Goal: Task Accomplishment & Management: Complete application form

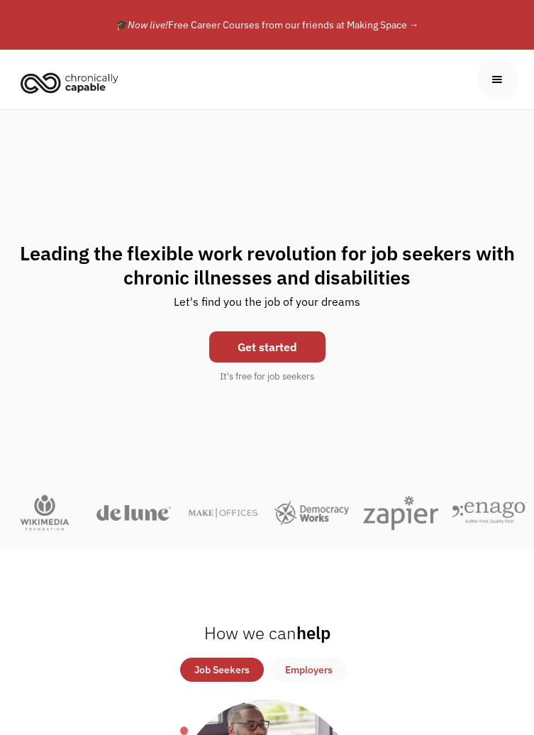
click at [289, 362] on link "Get started" at bounding box center [267, 346] width 116 height 31
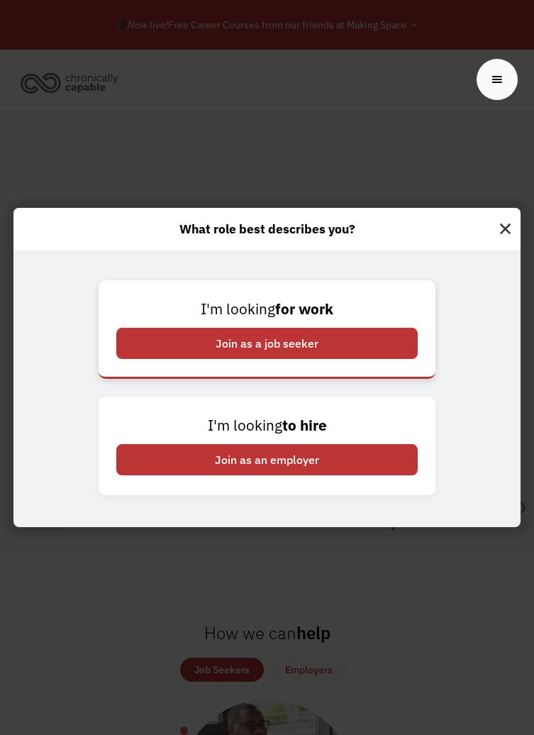
click at [379, 359] on div "Join as a job seeker" at bounding box center [266, 343] width 301 height 31
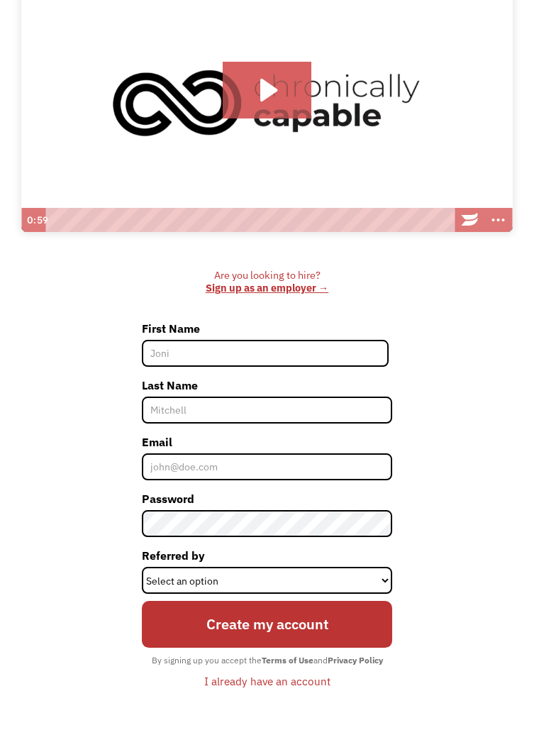
scroll to position [272, 0]
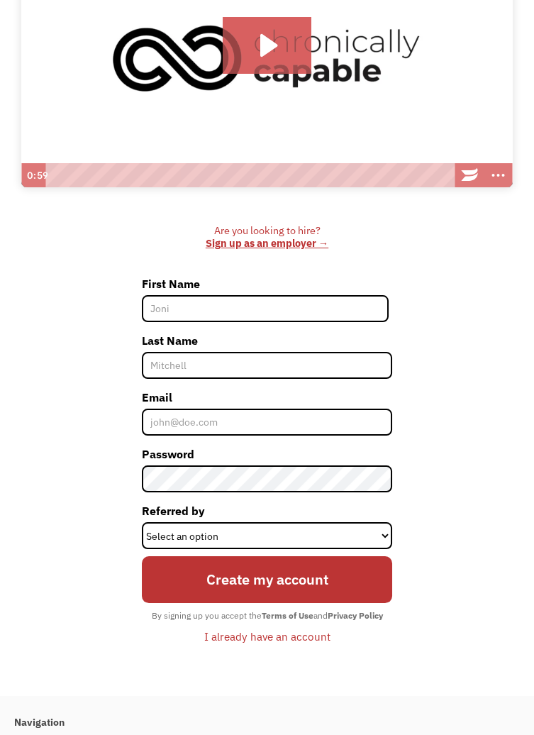
click at [270, 322] on input "First Name" at bounding box center [265, 308] width 247 height 27
type input "[PERSON_NAME]"
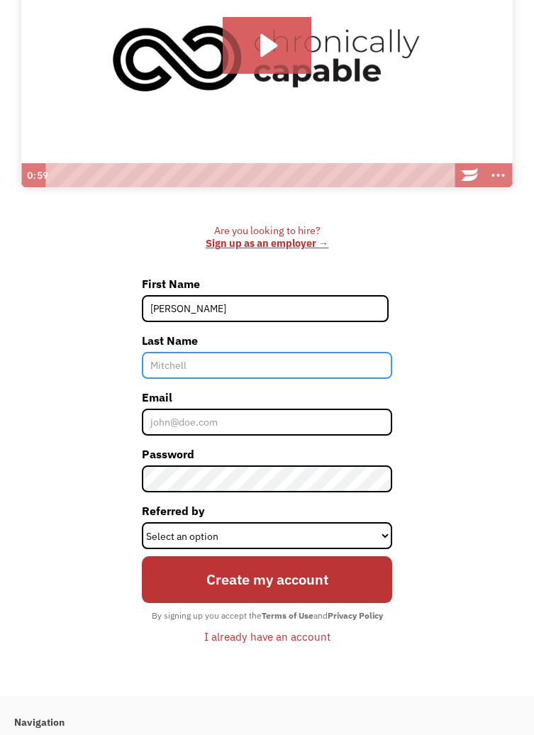
type input "VantLeven"
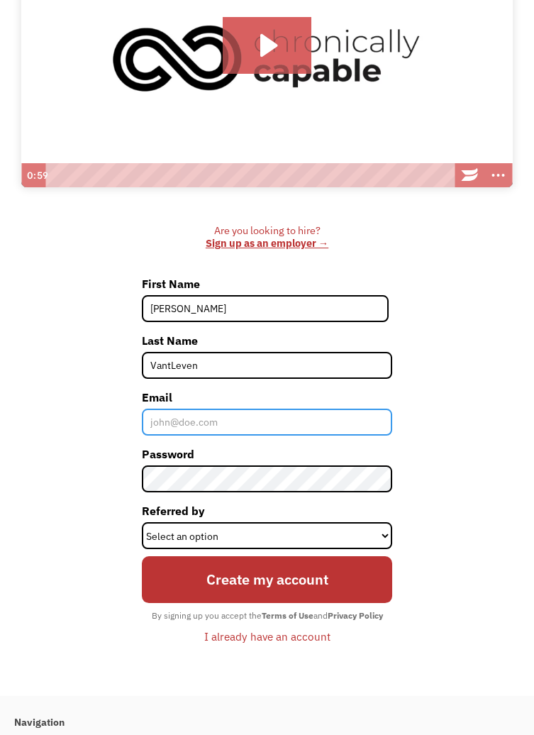
click at [334, 434] on input "Email" at bounding box center [267, 421] width 250 height 27
type input "stuffandnonsense@kymvantleven.com"
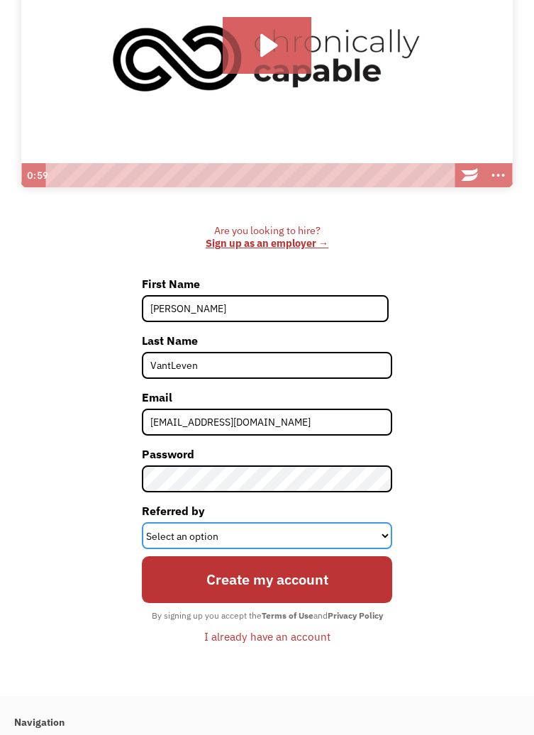
click at [305, 549] on select "Select an option Instagram Facebook Twitter Search Engine News Article Word of …" at bounding box center [267, 535] width 250 height 27
select select "Word of Mouth"
click at [142, 532] on select "Select an option Instagram Facebook Twitter Search Engine News Article Word of …" at bounding box center [267, 535] width 250 height 27
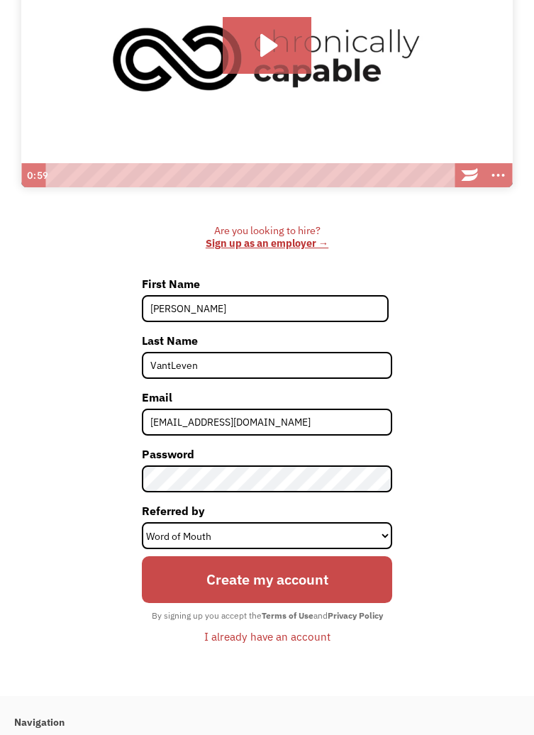
click at [335, 590] on input "Create my account" at bounding box center [267, 579] width 250 height 46
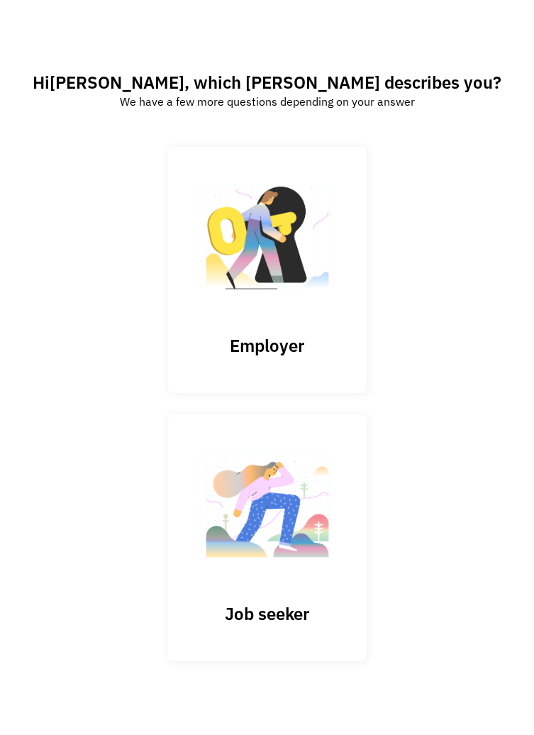
scroll to position [150, 0]
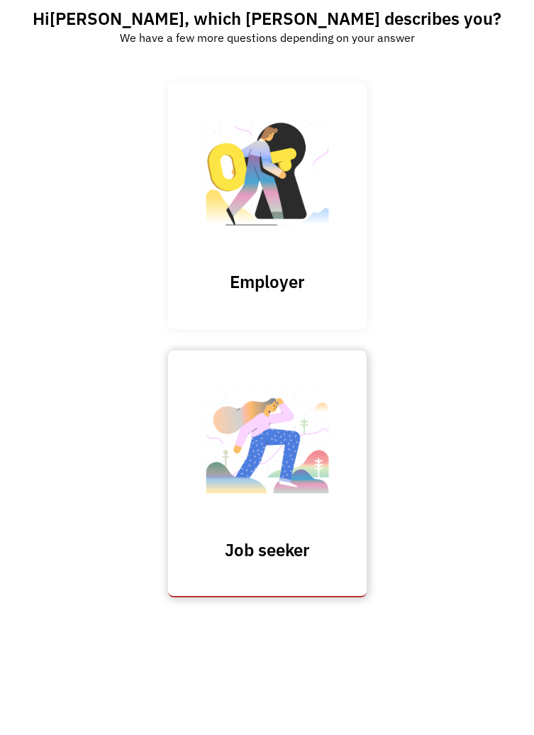
click at [271, 522] on link "Job seeker" at bounding box center [267, 473] width 199 height 246
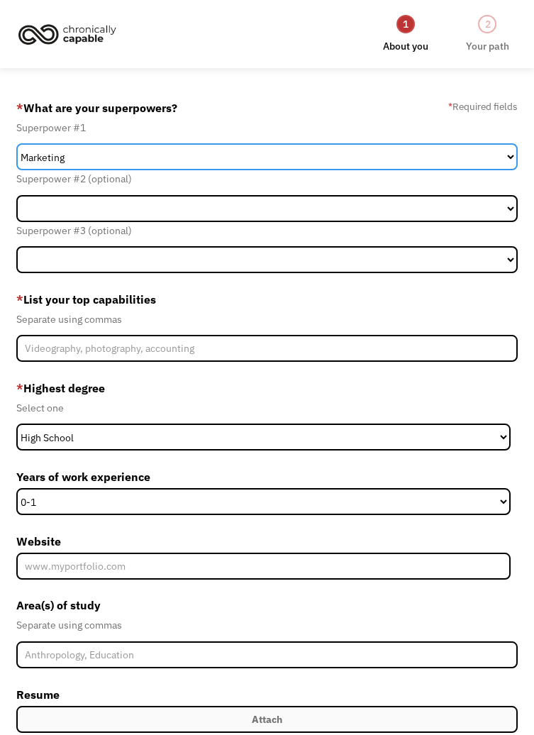
click at [290, 164] on select "Marketing Human Resources Finance Technology Operations Sales Industrial & Manu…" at bounding box center [267, 156] width 502 height 27
select select "Design"
click at [16, 146] on select "Marketing Human Resources Finance Technology Operations Sales Industrial & Manu…" at bounding box center [267, 156] width 502 height 27
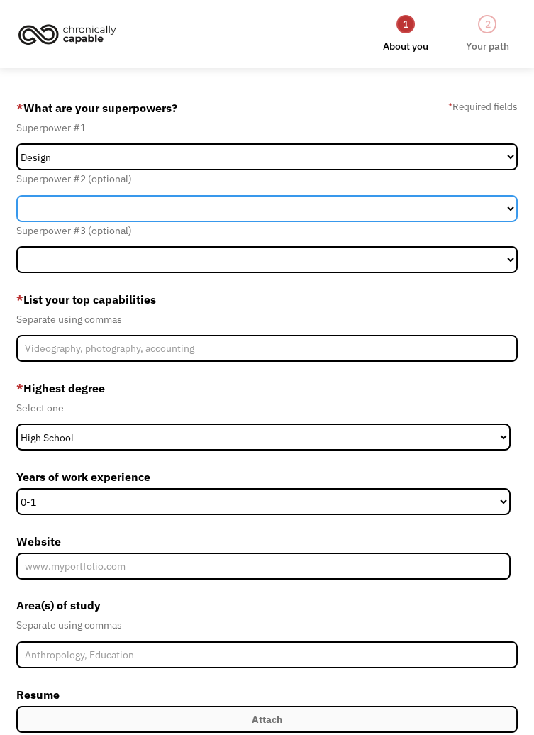
click at [399, 213] on select "Marketing Human Resources Finance Technology Operations Sales Industrial & Manu…" at bounding box center [267, 208] width 502 height 27
select select "Other"
click at [16, 198] on select "Marketing Human Resources Finance Technology Operations Sales Industrial & Manu…" at bounding box center [267, 208] width 502 height 27
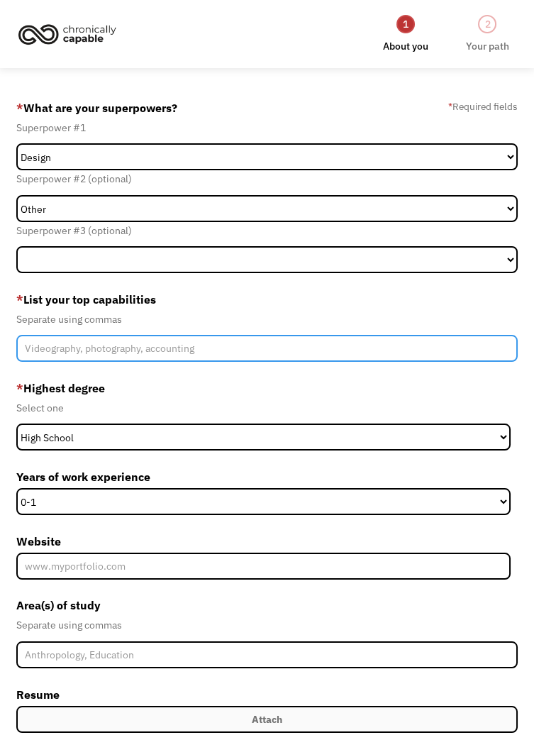
click at [289, 353] on input "Member-Create-Step1" at bounding box center [267, 348] width 502 height 27
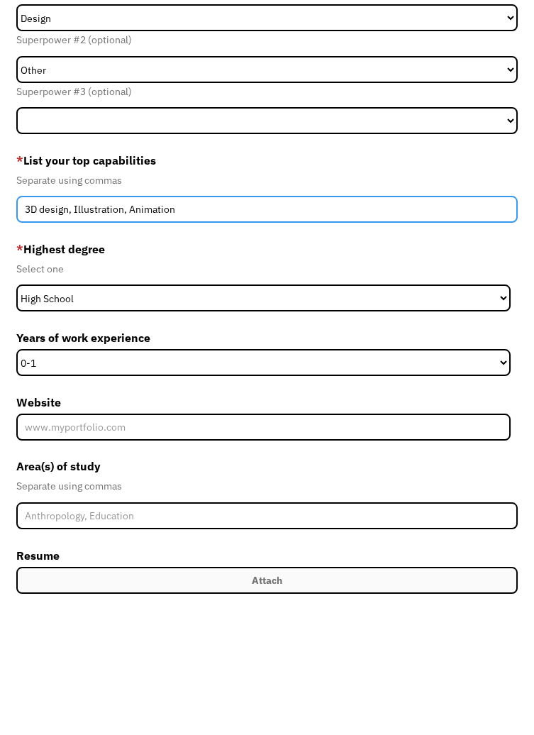
type input "3D design, Illustration, Animation"
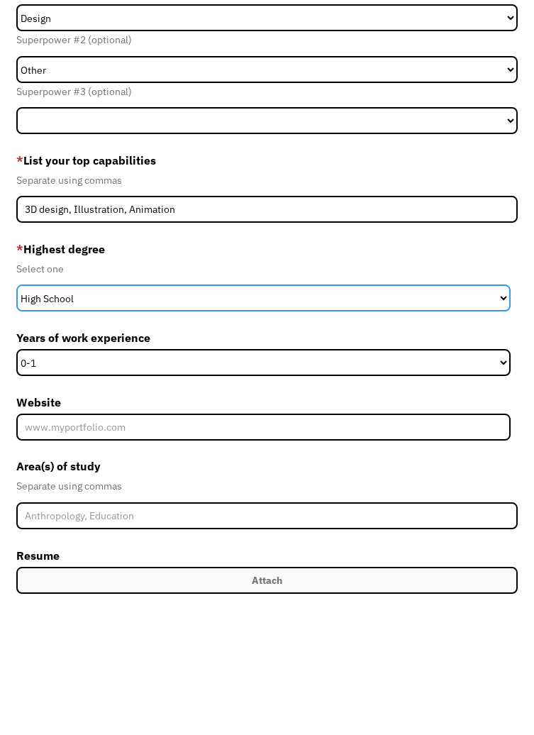
click at [383, 442] on select "High School Associates Bachelors Master's PhD" at bounding box center [263, 436] width 495 height 27
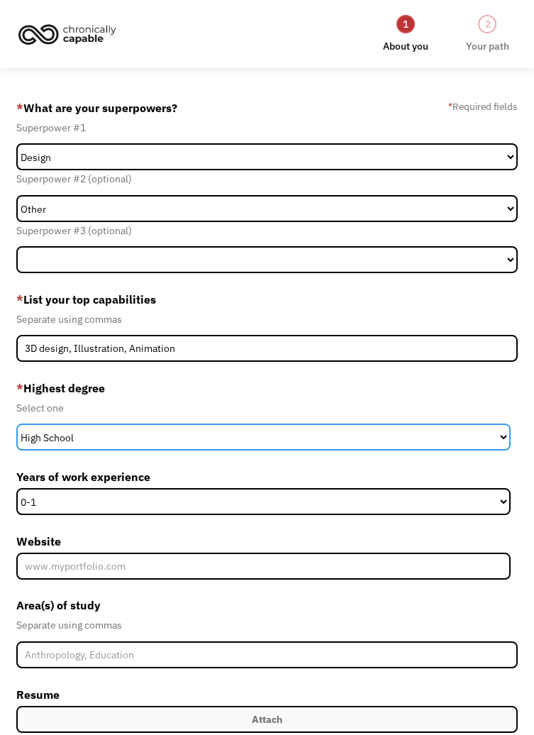
select select "masters"
click at [16, 431] on select "High School Associates Bachelors Master's PhD" at bounding box center [263, 436] width 495 height 27
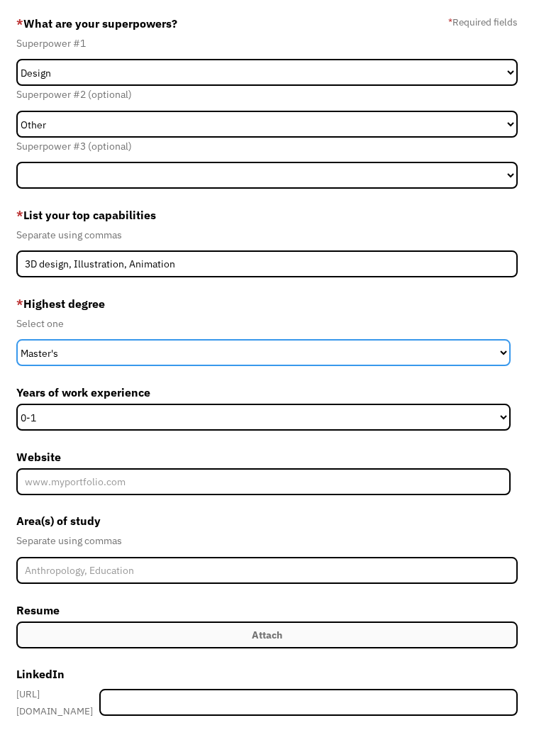
scroll to position [85, 0]
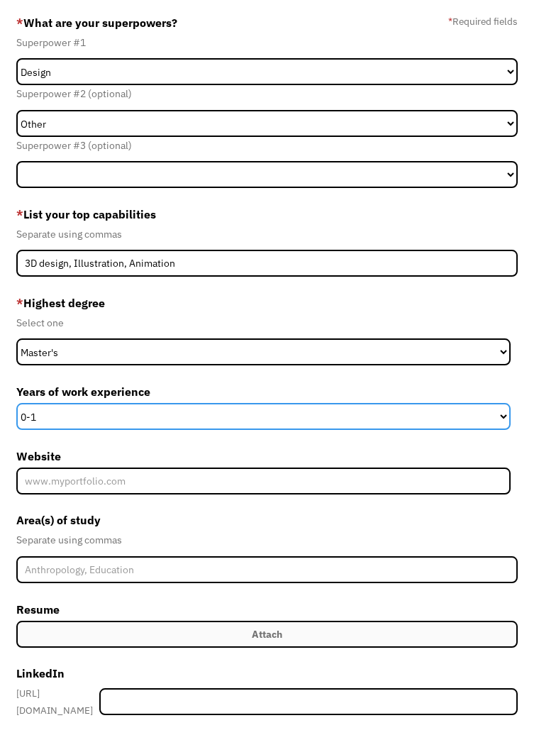
click at [138, 414] on select "0-1 2-4 5-10 11-15 15+" at bounding box center [263, 416] width 495 height 27
click at [16, 412] on select "0-1 2-4 5-10 11-15 15+" at bounding box center [263, 416] width 495 height 27
click at [177, 413] on select "0-1 2-4 5-10 11-15 15+" at bounding box center [263, 416] width 495 height 27
select select "2-4"
click at [16, 412] on select "0-1 2-4 5-10 11-15 15+" at bounding box center [263, 416] width 495 height 27
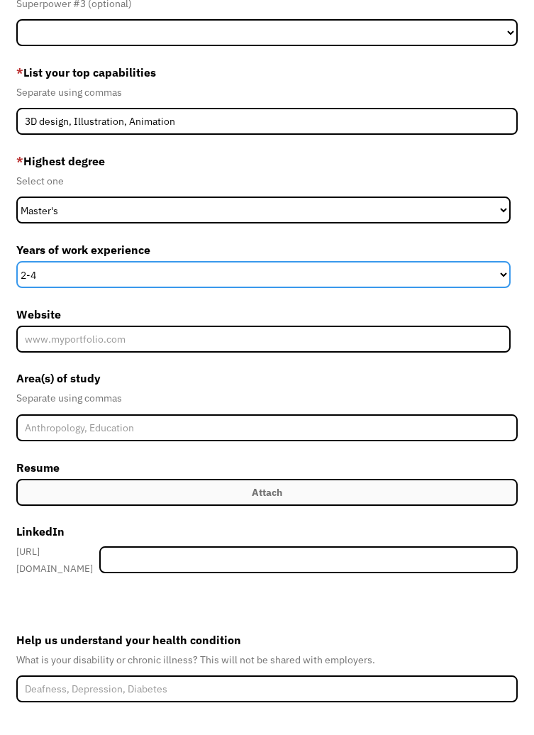
scroll to position [226, 0]
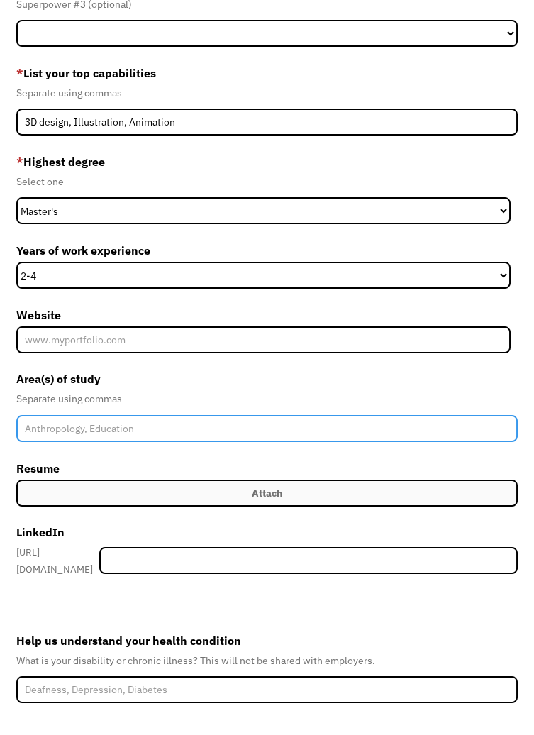
click at [231, 438] on input "Member-Create-Step1" at bounding box center [267, 428] width 502 height 27
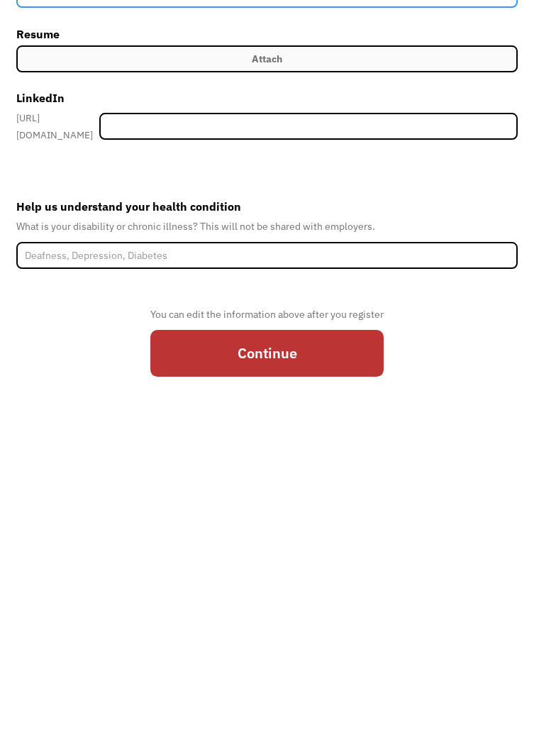
scroll to position [399, 0]
type input "Fine Art, game design"
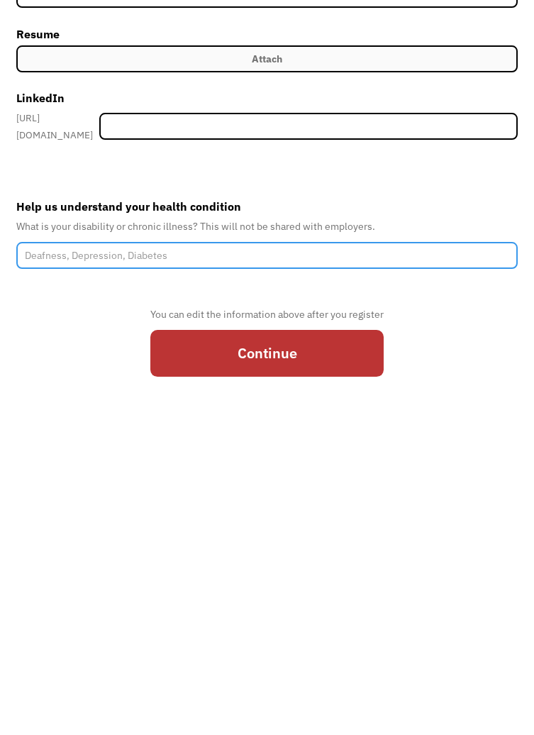
click at [384, 525] on input "Help us understand your health condition" at bounding box center [267, 533] width 502 height 27
click at [425, 522] on input "Help us understand your health condition" at bounding box center [267, 533] width 502 height 27
type input "Fibromyalgia, Idiopathic Hypersomnia"
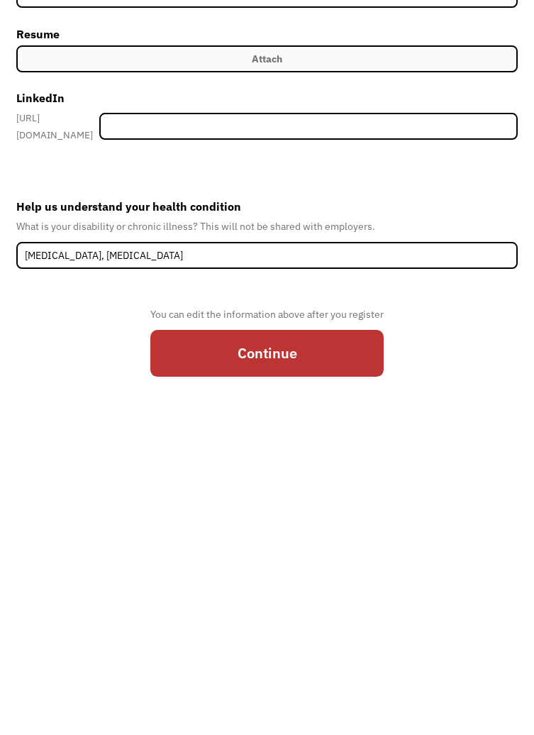
click at [347, 624] on input "Continue" at bounding box center [266, 631] width 233 height 46
type input "Please wait..."
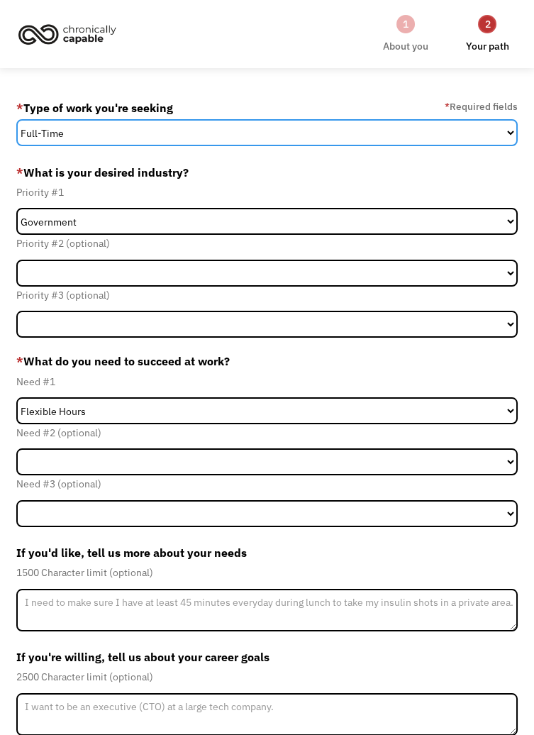
click at [403, 140] on select "Full-Time Part-Time Both Full-Time and Part-Time" at bounding box center [267, 132] width 502 height 27
click at [16, 121] on select "Full-Time Part-Time Both Full-Time and Part-Time" at bounding box center [267, 132] width 502 height 27
click at [245, 137] on select "Full-Time Part-Time Both Full-Time and Part-Time" at bounding box center [267, 132] width 502 height 27
select select "Both Full-Time and Part-Time"
click at [16, 121] on select "Full-Time Part-Time Both Full-Time and Part-Time" at bounding box center [267, 132] width 502 height 27
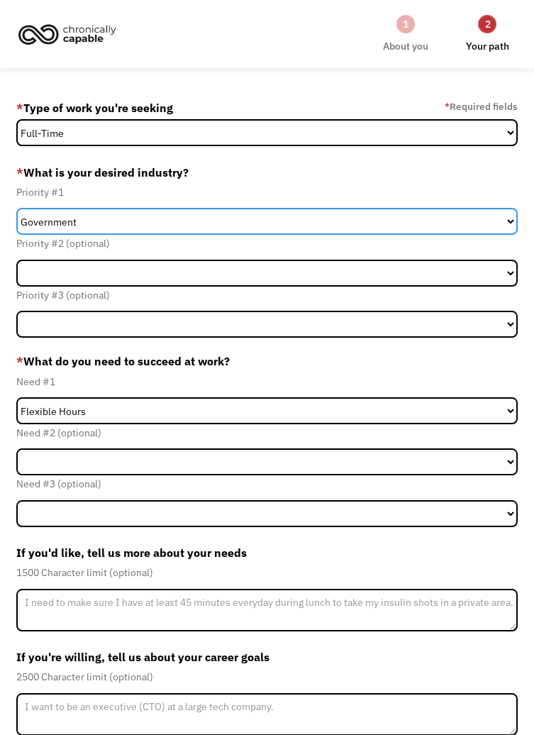
click at [272, 226] on select "Government Finance & Insurance Health & Social Care Tech & Engineering Creative…" at bounding box center [267, 221] width 502 height 27
select select "Creative & Design"
click at [16, 211] on select "Government Finance & Insurance Health & Social Care Tech & Engineering Creative…" at bounding box center [267, 221] width 502 height 27
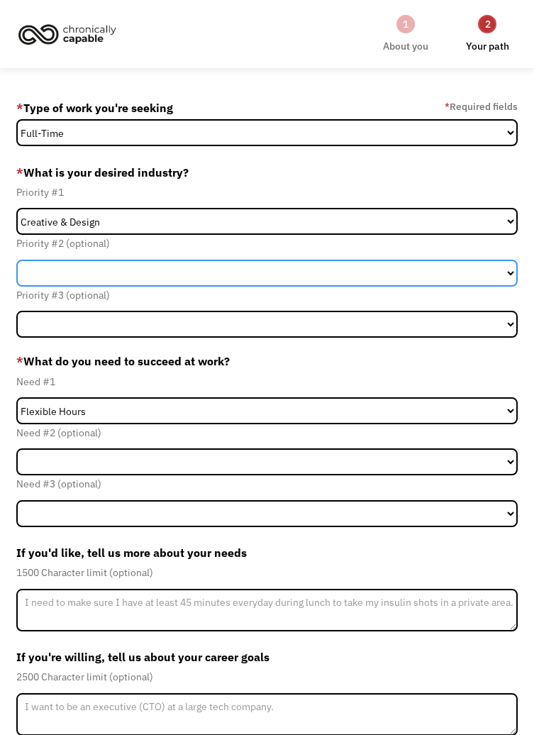
click at [182, 277] on select "Government Finance & Insurance Health & Social Care Tech & Engineering Creative…" at bounding box center [267, 273] width 502 height 27
select select "Administrative"
click at [16, 264] on select "Government Finance & Insurance Health & Social Care Tech & Engineering Creative…" at bounding box center [267, 273] width 502 height 27
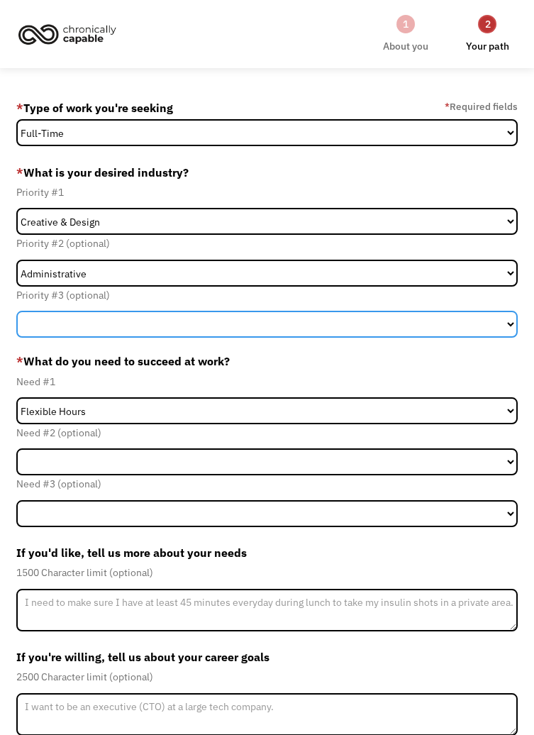
click at [213, 321] on select "Government Finance & Insurance Health & Social Care Tech & Engineering Creative…" at bounding box center [267, 324] width 502 height 27
select select "Education"
click at [16, 316] on select "Government Finance & Insurance Health & Social Care Tech & Engineering Creative…" at bounding box center [267, 324] width 502 height 27
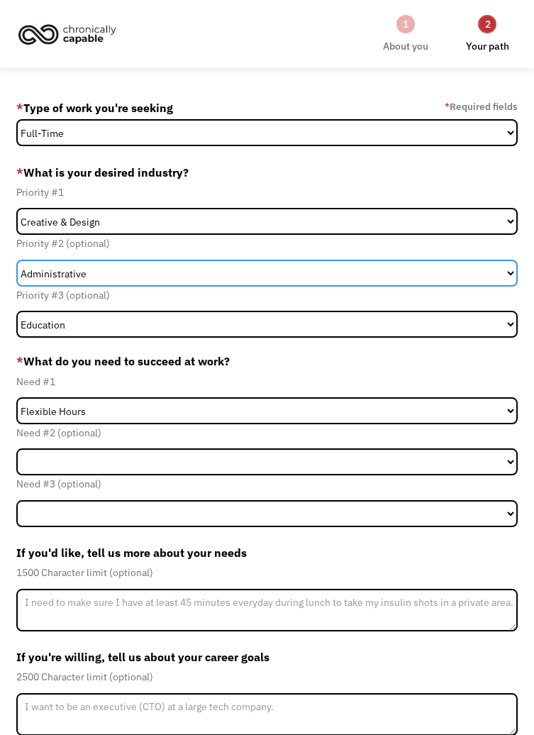
click at [267, 282] on select "Government Finance & Insurance Health & Social Care Tech & Engineering Creative…" at bounding box center [267, 273] width 502 height 27
select select "Education"
click at [16, 264] on select "Government Finance & Insurance Health & Social Care Tech & Engineering Creative…" at bounding box center [267, 273] width 502 height 27
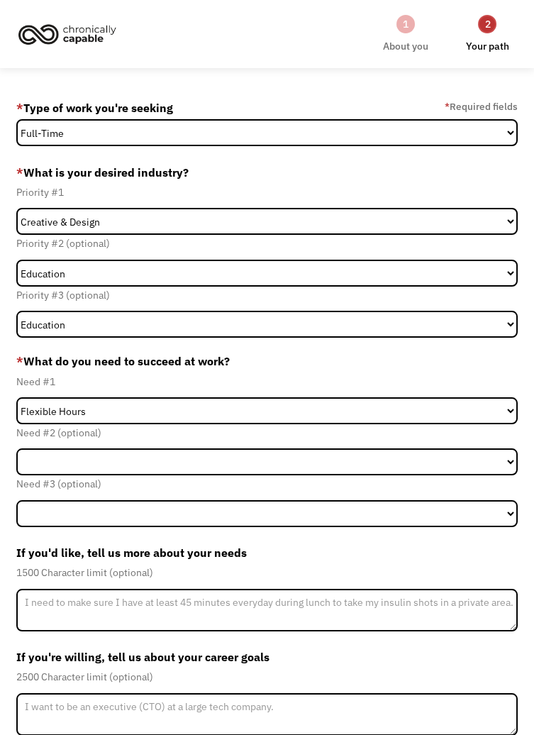
click at [164, 311] on div "Priority #3 (optional) Government Finance & Insurance Health & Social Care Tech…" at bounding box center [267, 311] width 502 height 51
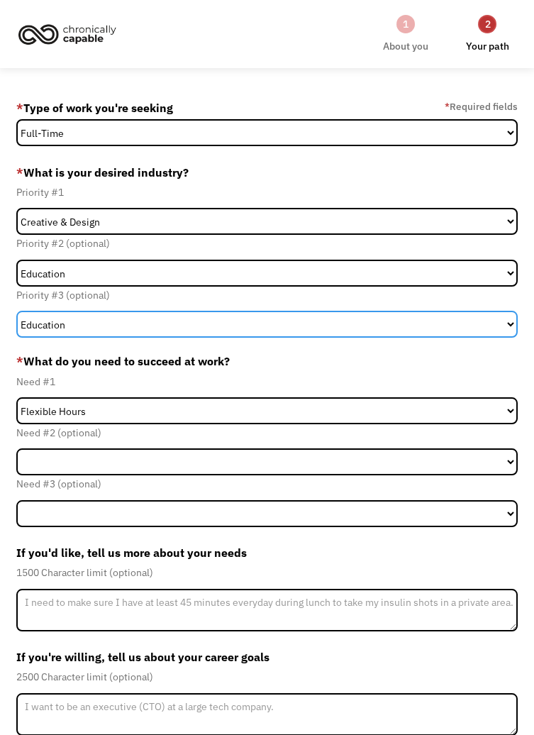
click at [170, 329] on select "Government Finance & Insurance Health & Social Care Tech & Engineering Creative…" at bounding box center [267, 324] width 502 height 27
select select "Administrative"
click at [16, 316] on select "Government Finance & Insurance Health & Social Care Tech & Engineering Creative…" at bounding box center [267, 324] width 502 height 27
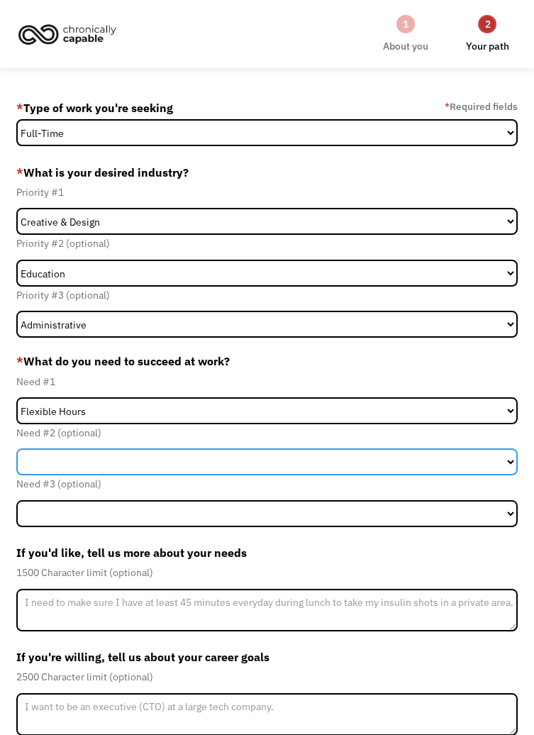
click at [282, 475] on select "Flexible Hours Remote Work Service Animal On-site Accommodations Visual Support…" at bounding box center [267, 461] width 502 height 27
select select "Remote Work"
click at [16, 456] on select "Flexible Hours Remote Work Service Animal On-site Accommodations Visual Support…" at bounding box center [267, 461] width 502 height 27
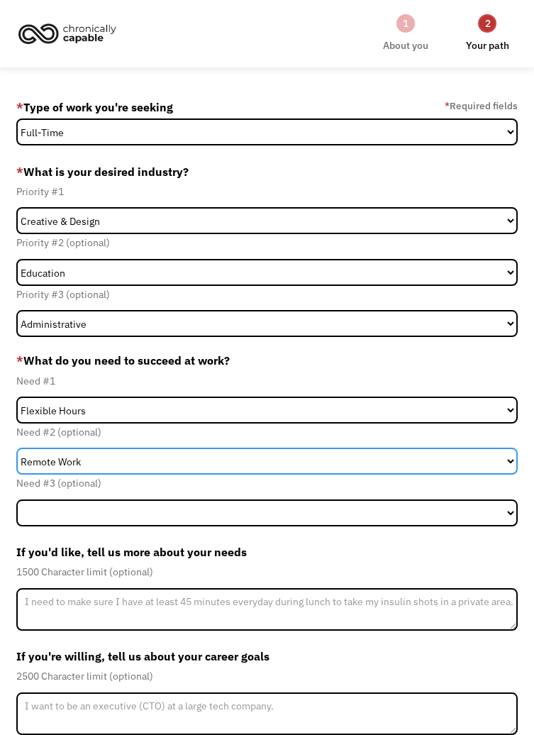
scroll to position [10, 0]
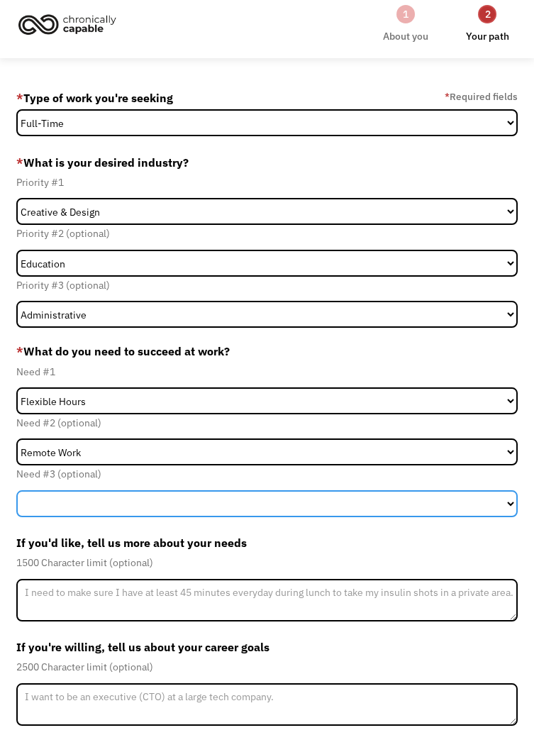
click at [298, 515] on select "Flexible Hours Remote Work Service Animal On-site Accommodations Visual Support…" at bounding box center [267, 503] width 502 height 27
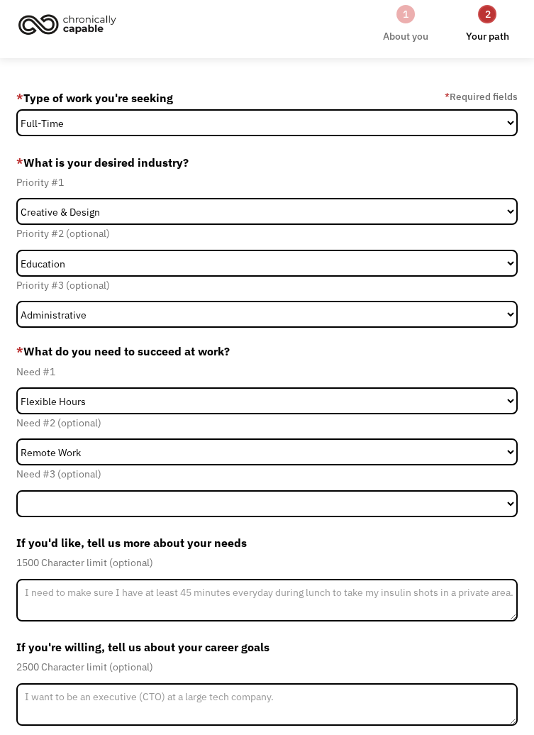
click at [350, 554] on label "If you'd like, tell us more about your needs" at bounding box center [267, 542] width 502 height 23
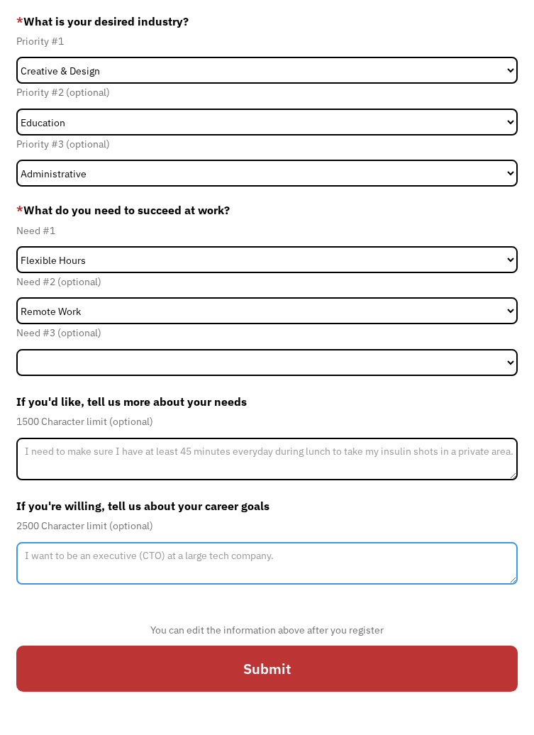
scroll to position [170, 0]
type textarea "'"
click at [346, 545] on textarea "'" at bounding box center [267, 563] width 502 height 43
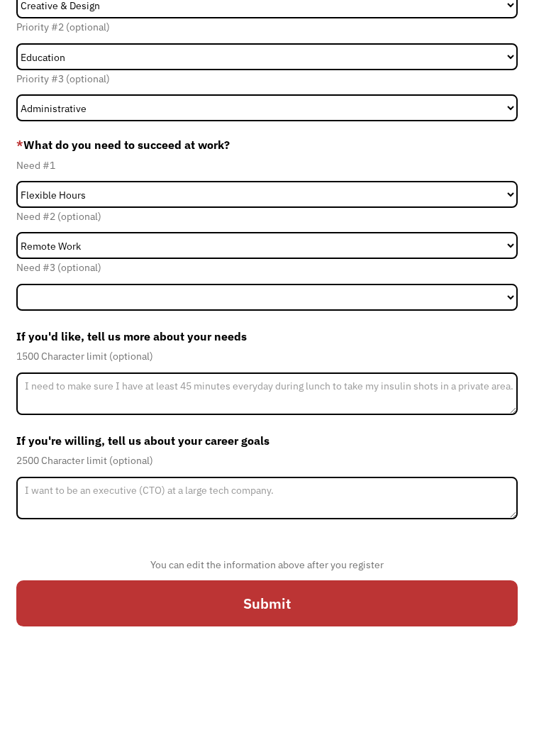
click at [445, 494] on label "If you're willing, tell us about your career goals" at bounding box center [267, 505] width 502 height 23
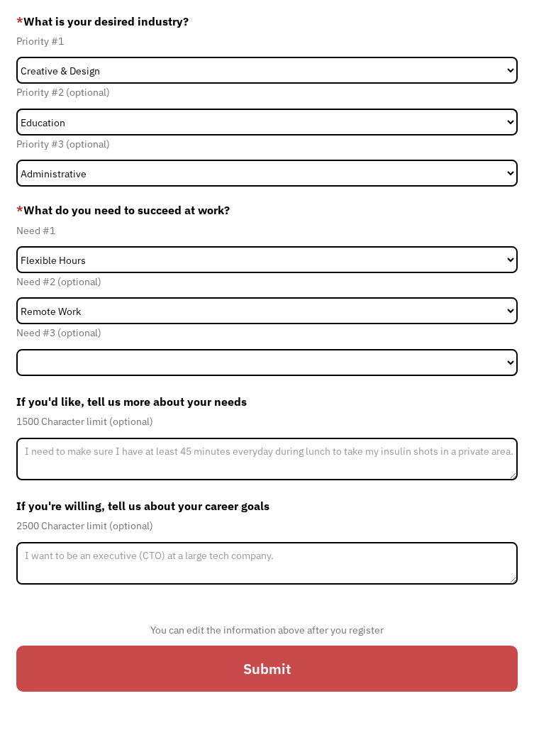
click at [381, 667] on input "Submit" at bounding box center [267, 668] width 502 height 46
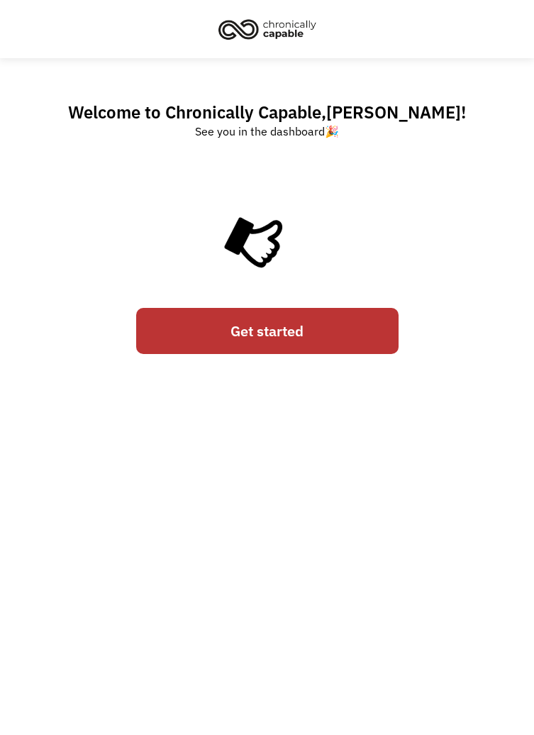
click at [340, 342] on link "Get started" at bounding box center [267, 331] width 262 height 46
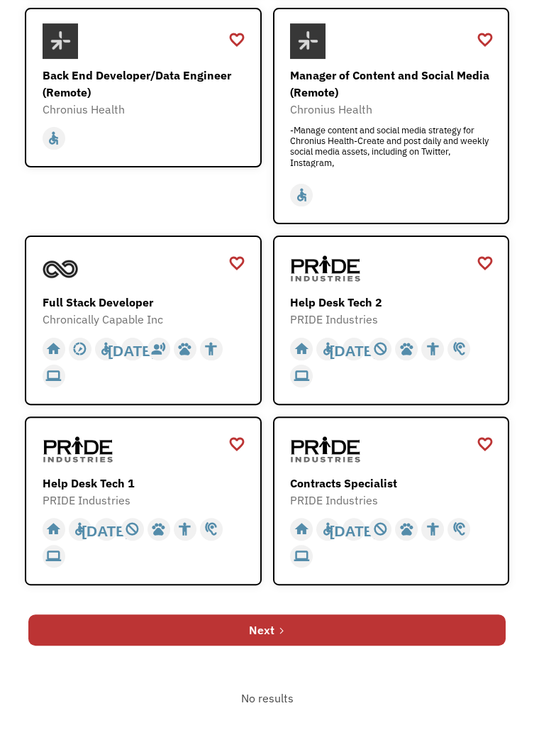
scroll to position [756, 0]
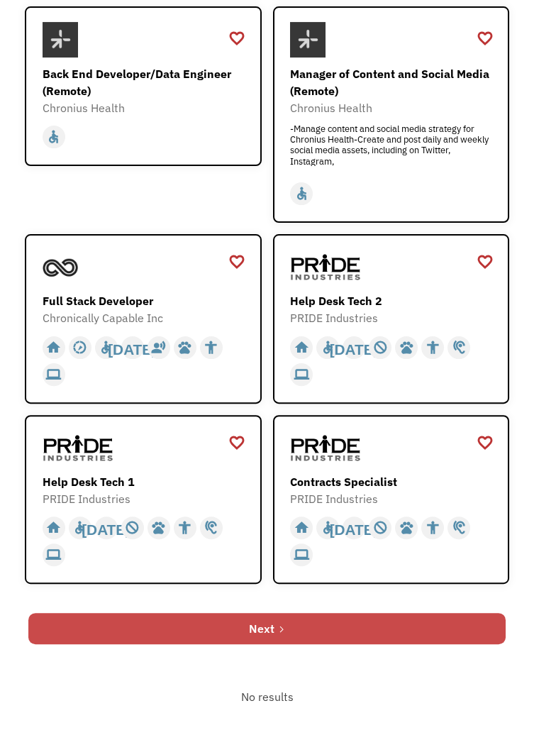
click at [436, 644] on link "Next" at bounding box center [266, 628] width 477 height 31
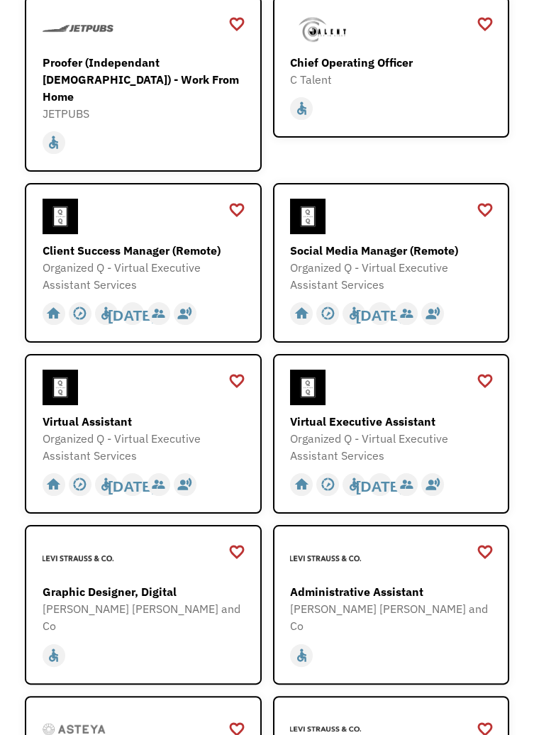
scroll to position [489, 0]
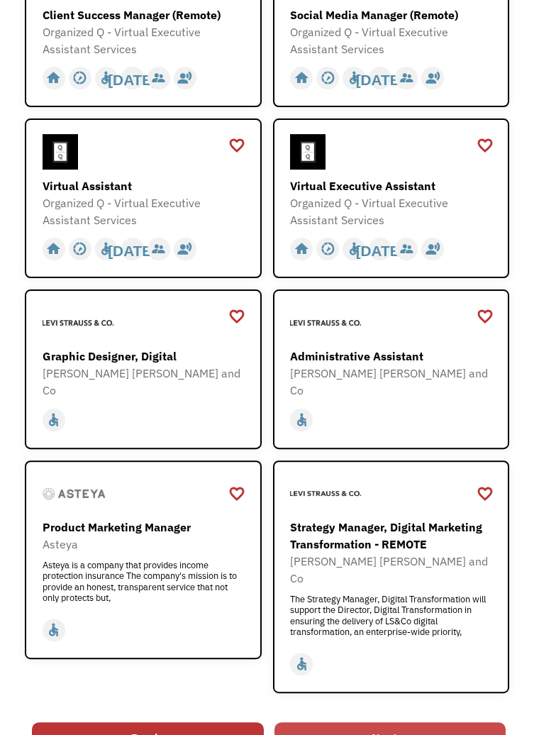
click at [428, 722] on link "Next" at bounding box center [389, 737] width 231 height 31
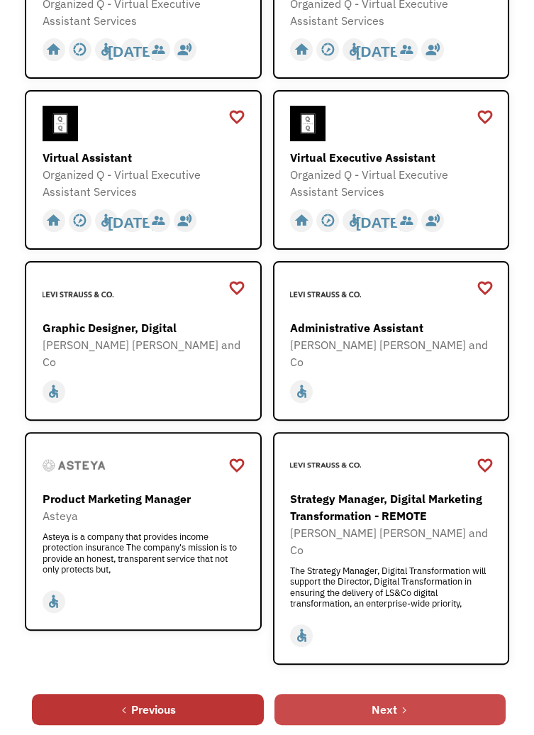
scroll to position [779, 0]
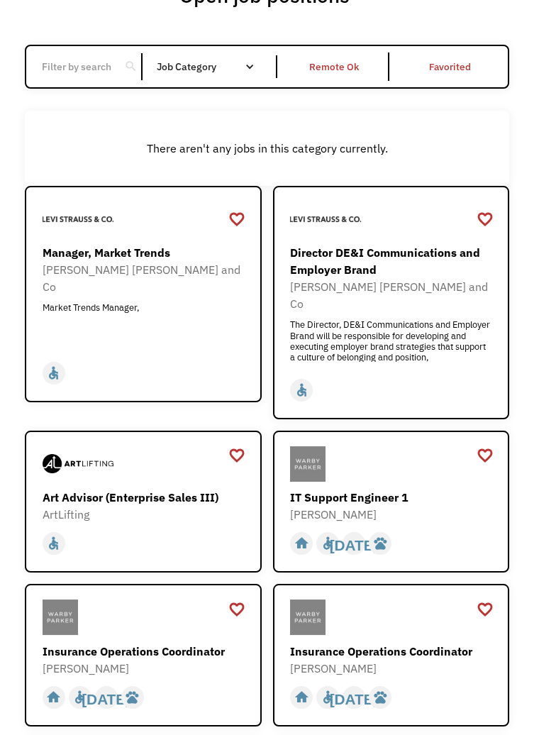
scroll to position [124, 0]
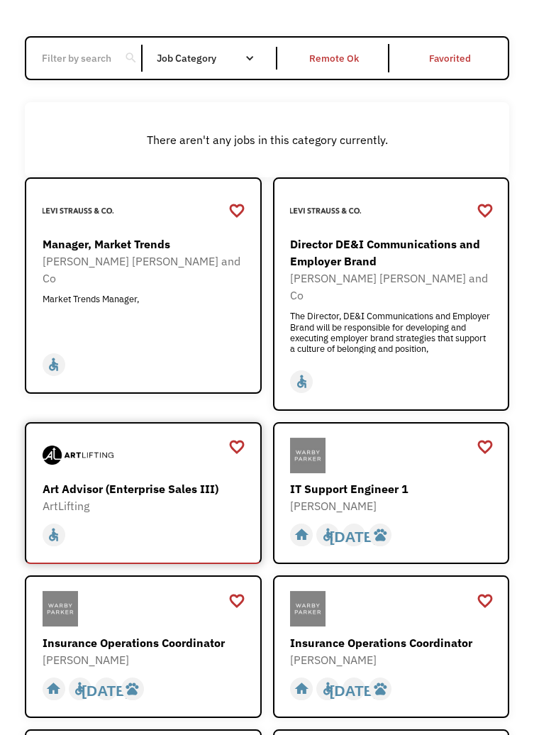
click at [186, 484] on div "Art Advisor (Enterprise Sales III)" at bounding box center [143, 488] width 201 height 17
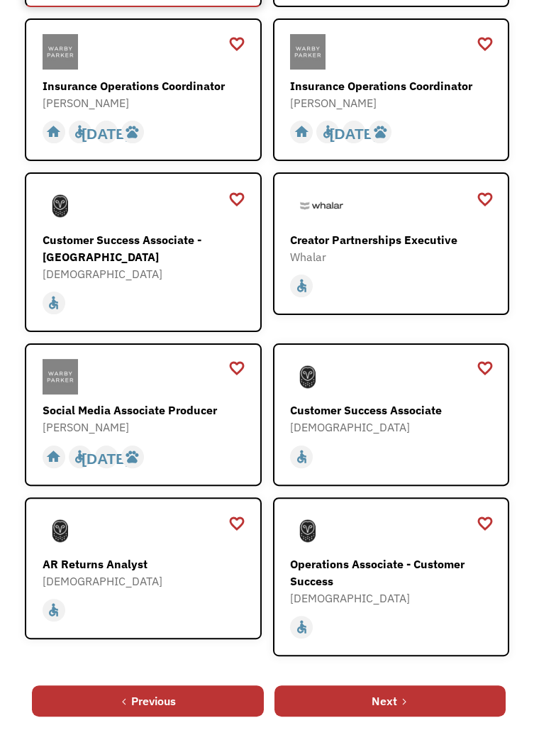
scroll to position [681, 0]
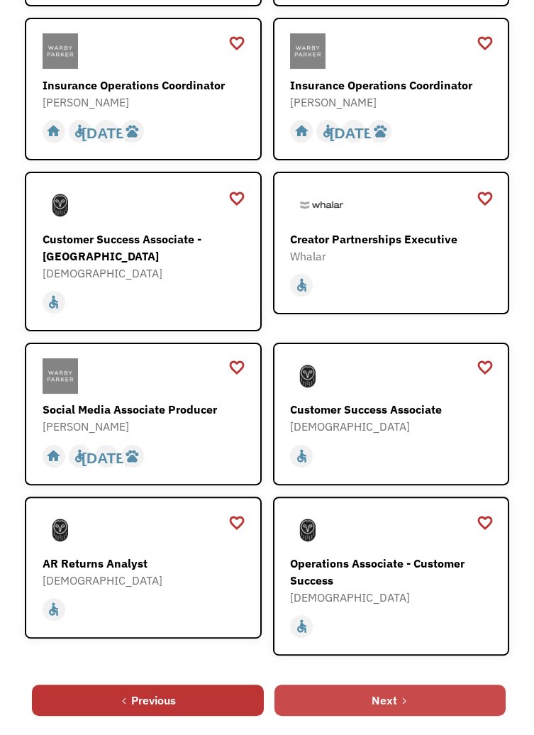
click at [461, 684] on link "Next" at bounding box center [389, 699] width 231 height 31
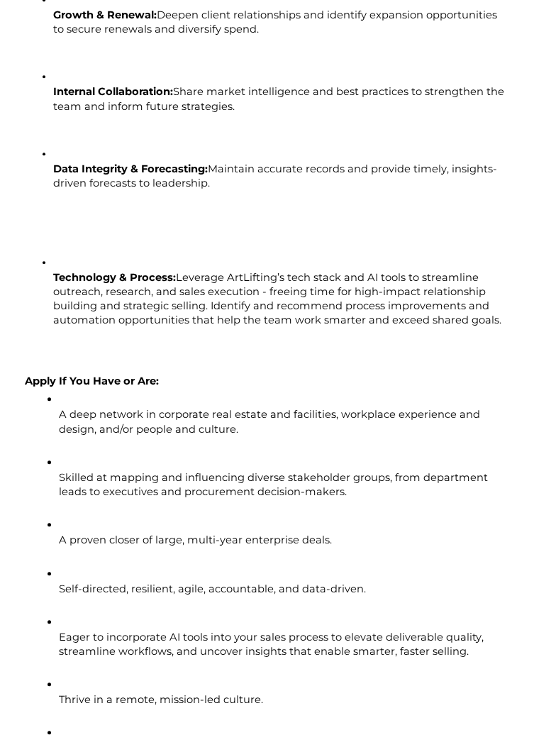
scroll to position [1714, 0]
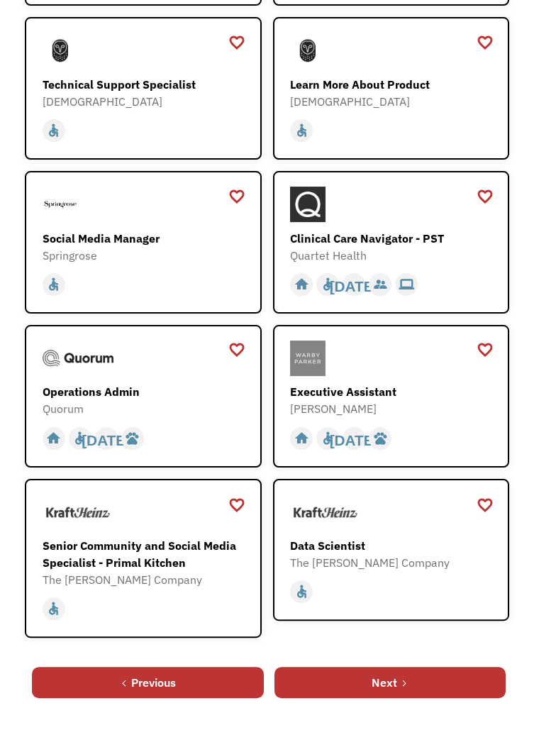
scroll to position [611, 0]
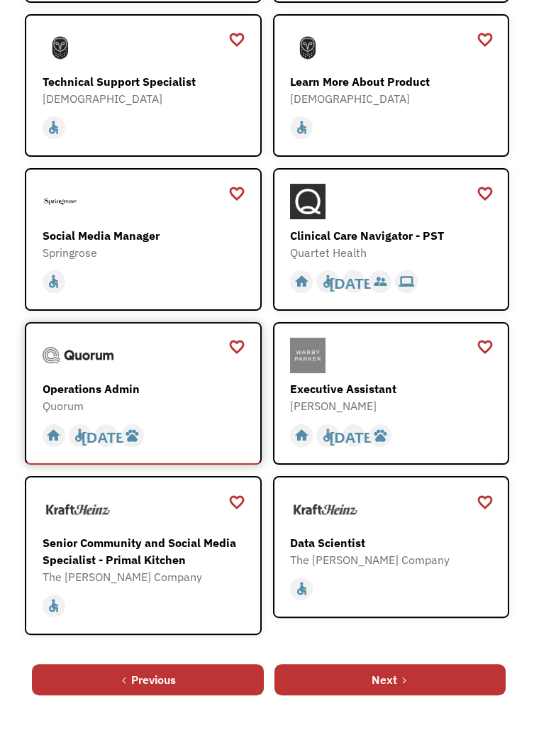
click at [113, 397] on div "Operations Admin" at bounding box center [143, 388] width 201 height 17
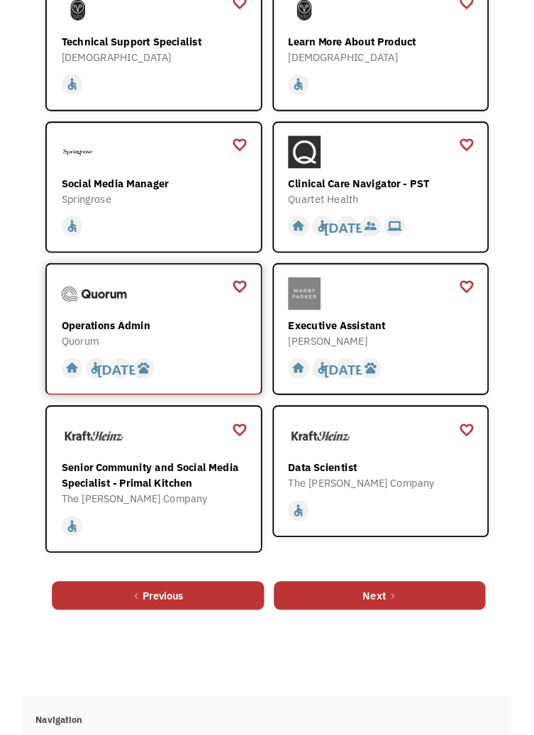
scroll to position [679, 0]
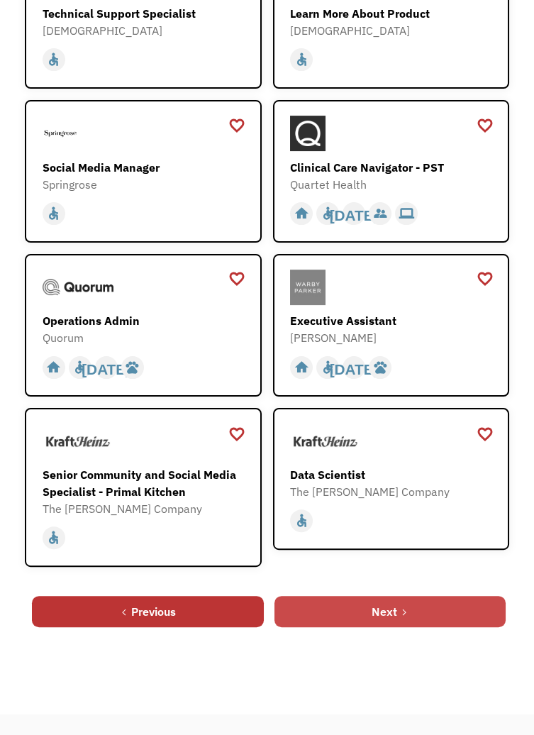
click at [430, 627] on link "Next" at bounding box center [389, 611] width 231 height 31
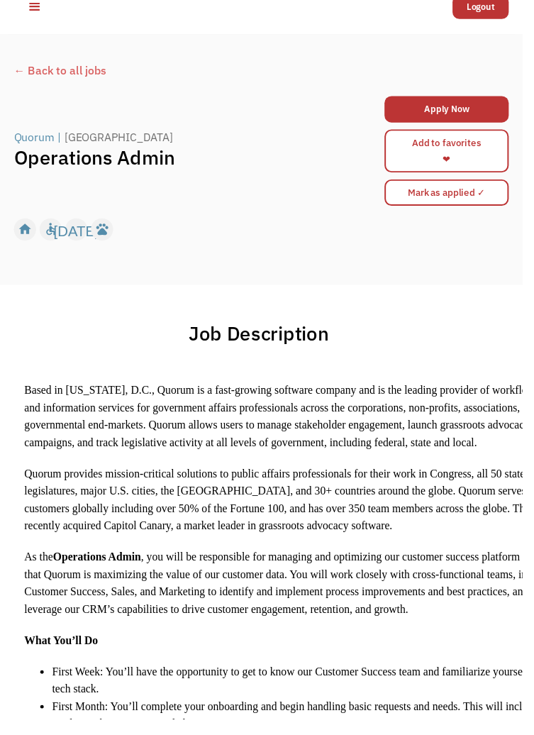
scroll to position [28, 0]
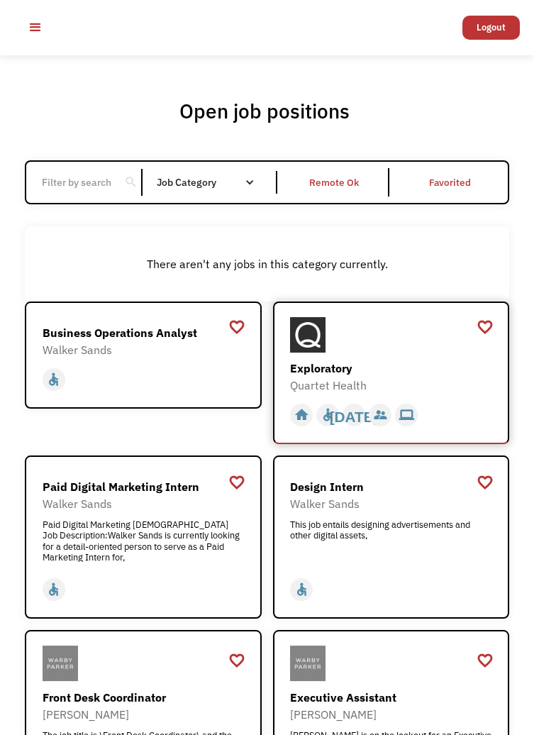
click at [430, 377] on div "Exploratory" at bounding box center [390, 368] width 201 height 17
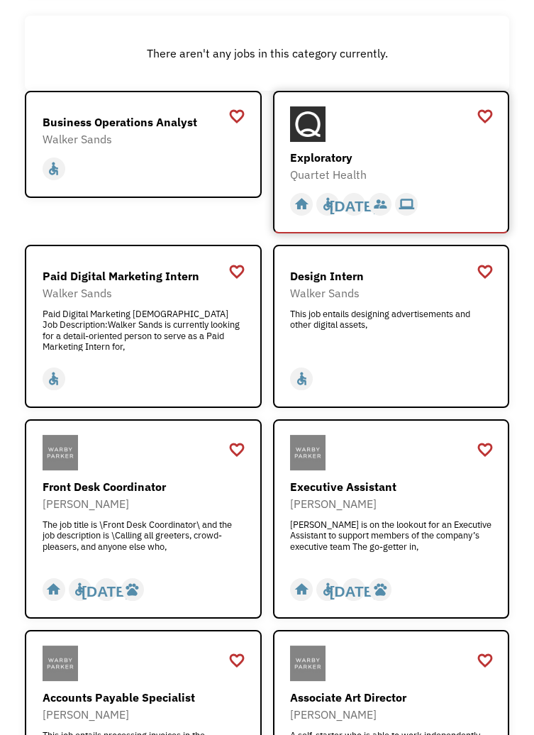
scroll to position [212, 0]
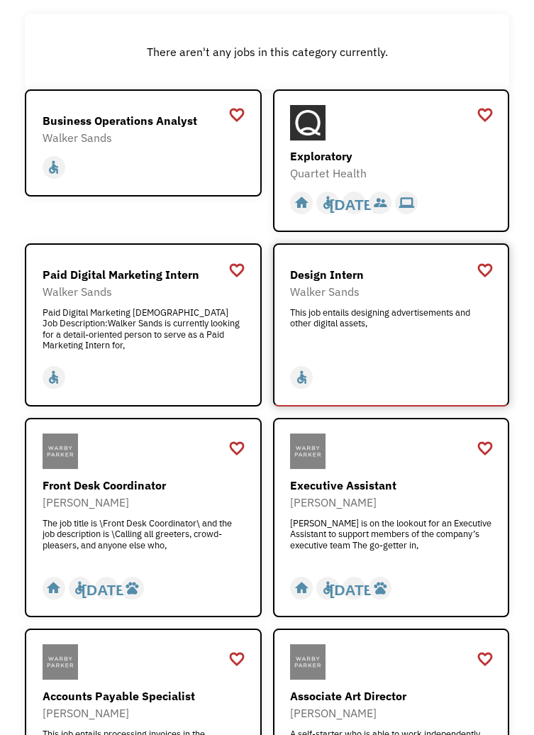
click at [447, 350] on div "This job entails designing advertisements and other digital assets," at bounding box center [390, 328] width 201 height 43
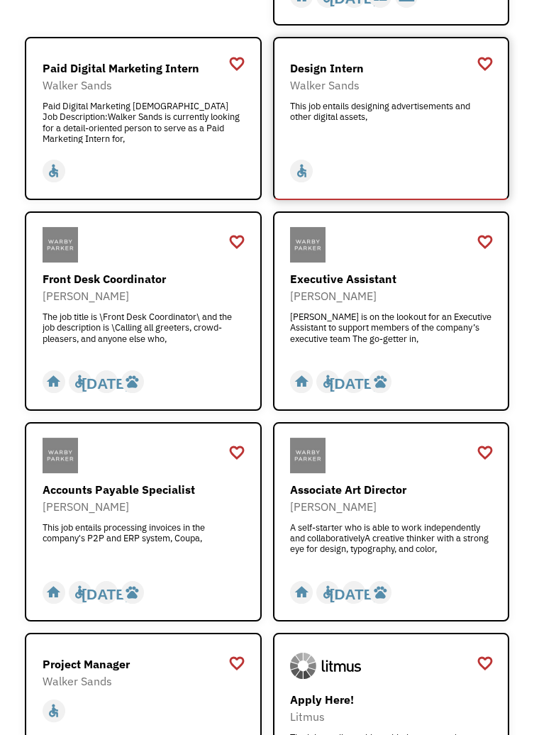
scroll to position [421, 0]
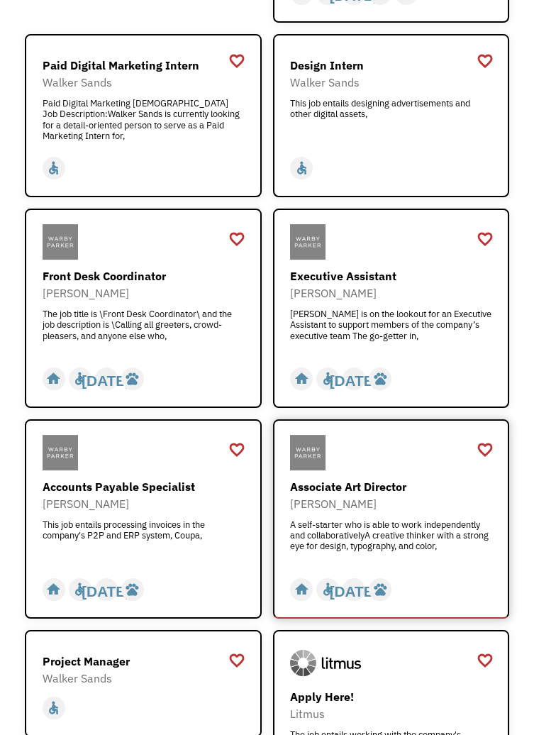
click at [435, 562] on div "A self-starter who is able to work independently and collaborativelyA creative …" at bounding box center [390, 540] width 201 height 43
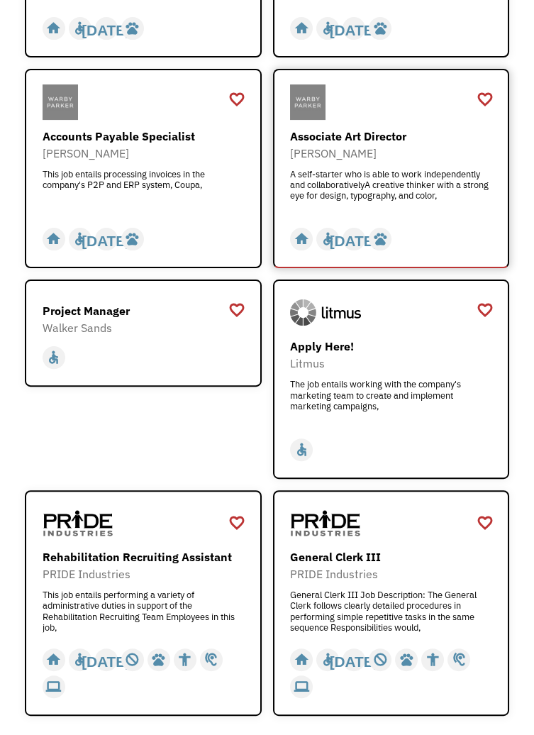
scroll to position [772, 0]
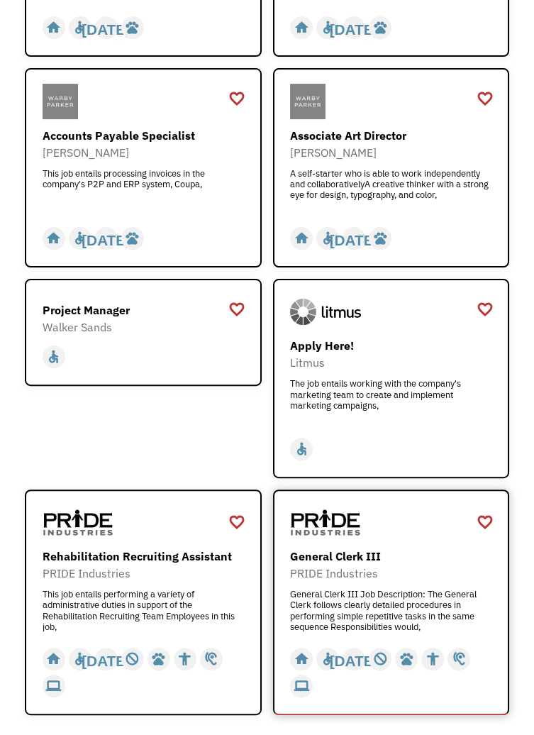
click at [454, 623] on div "General Clerk III Job Description: The General Clerk follows clearly detailed p…" at bounding box center [390, 610] width 201 height 43
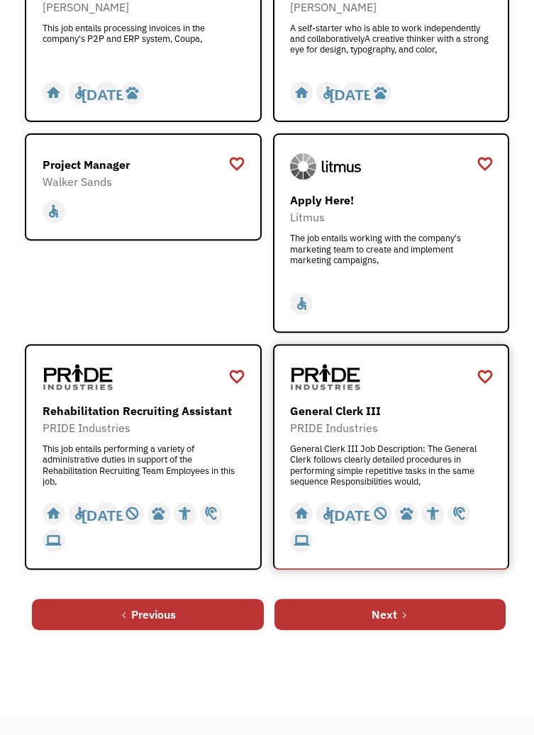
scroll to position [930, 0]
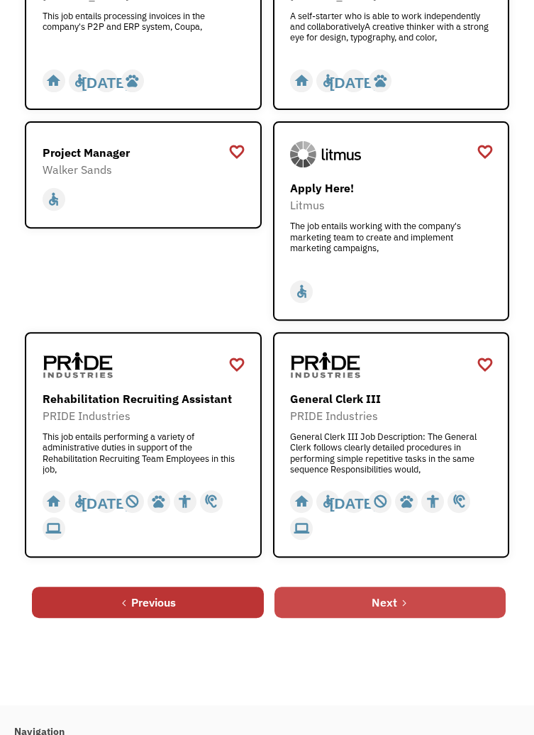
click at [467, 618] on link "Next" at bounding box center [389, 601] width 231 height 31
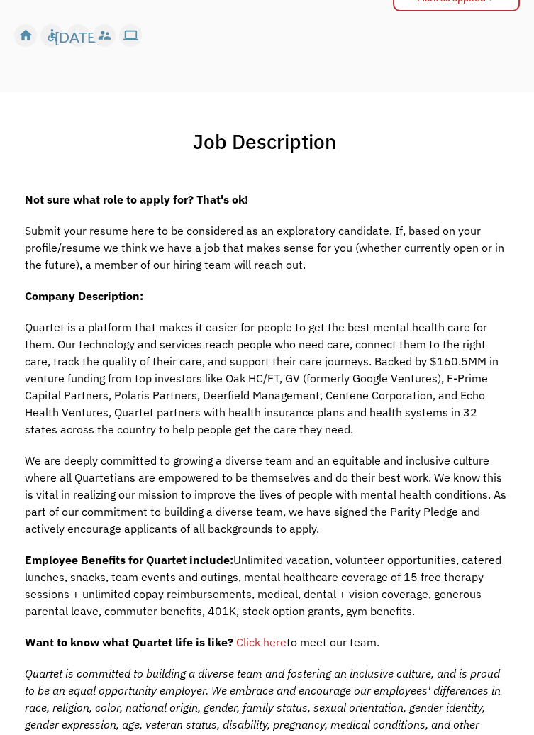
scroll to position [220, 0]
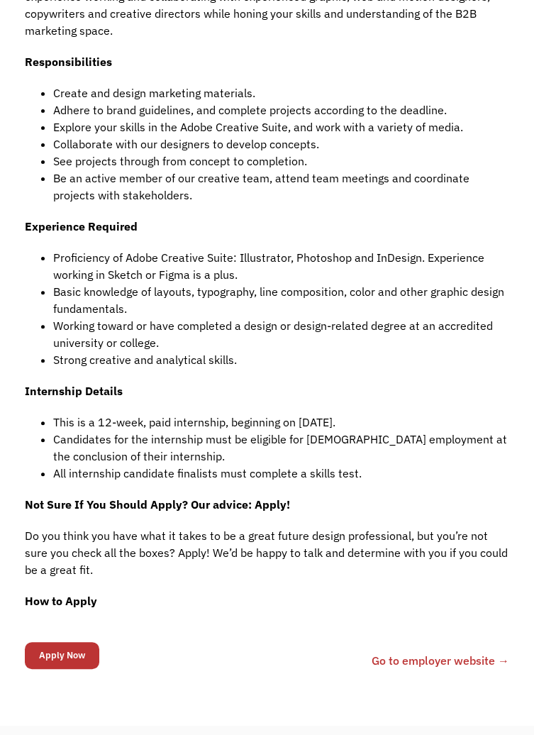
scroll to position [856, 0]
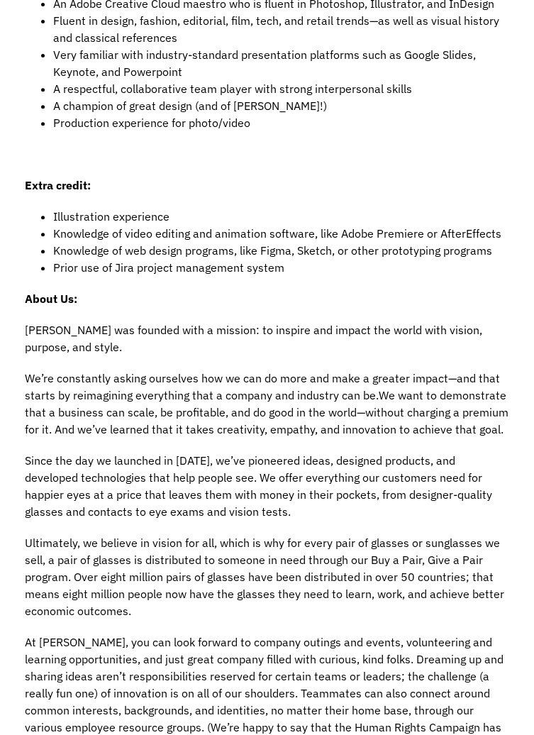
scroll to position [1059, 0]
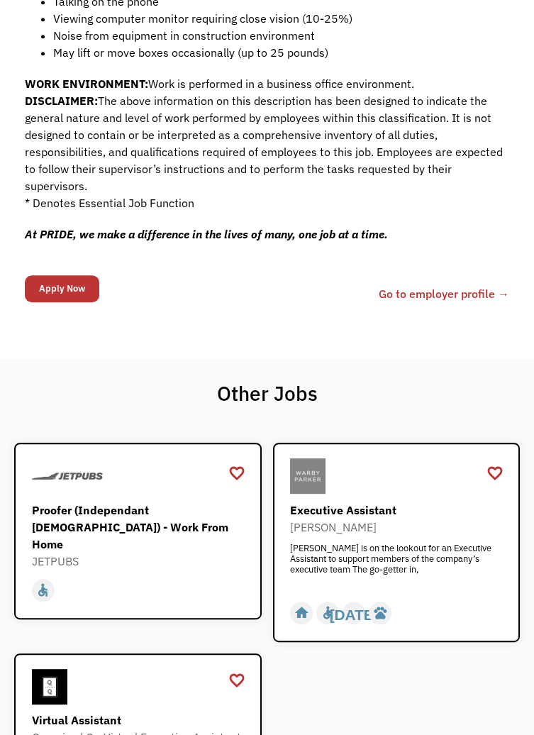
scroll to position [1211, 0]
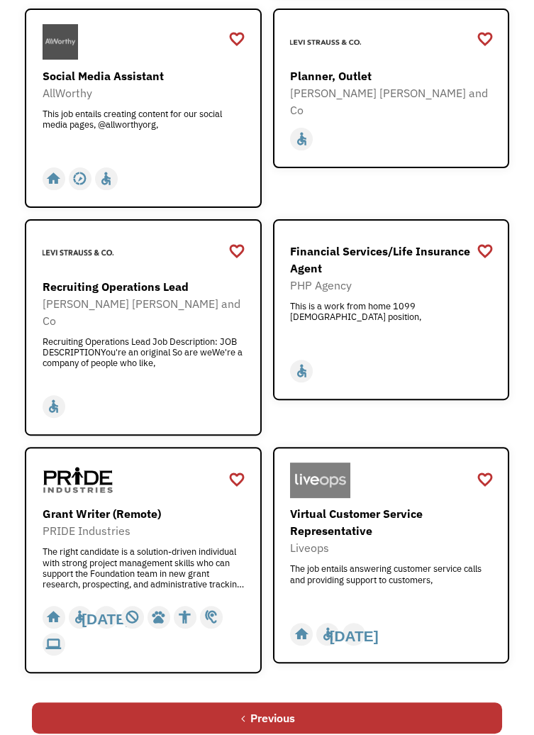
scroll to position [825, 0]
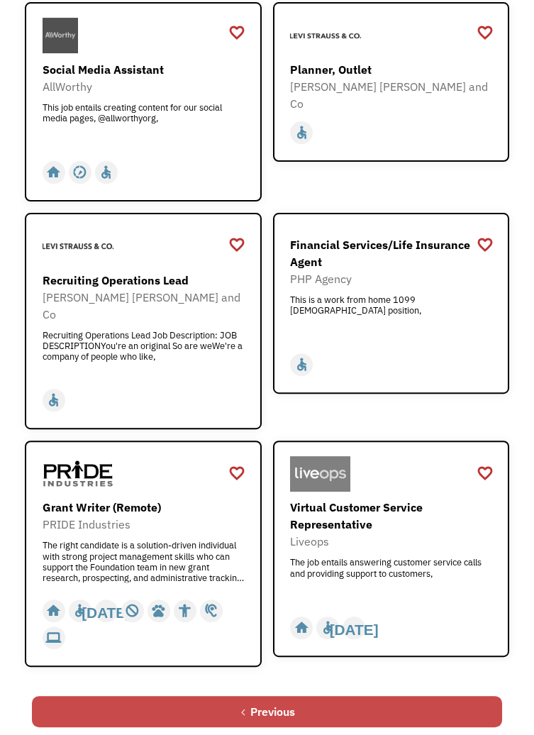
click at [481, 720] on link "Previous" at bounding box center [267, 711] width 470 height 31
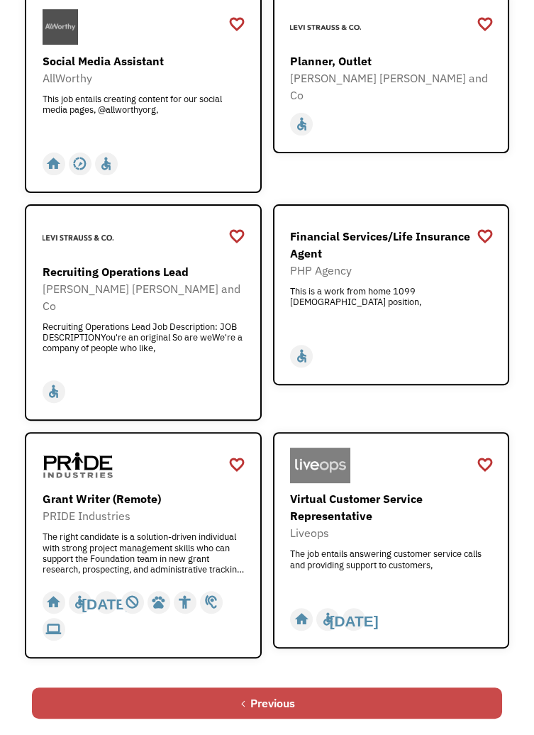
scroll to position [853, 0]
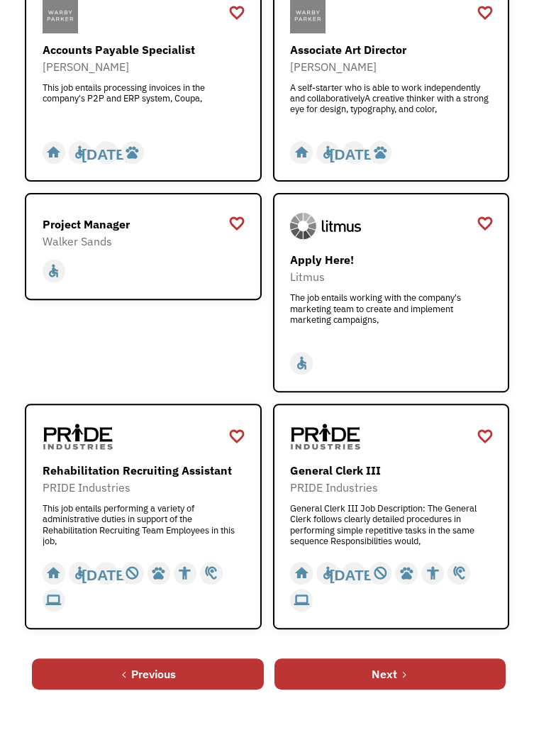
scroll to position [861, 0]
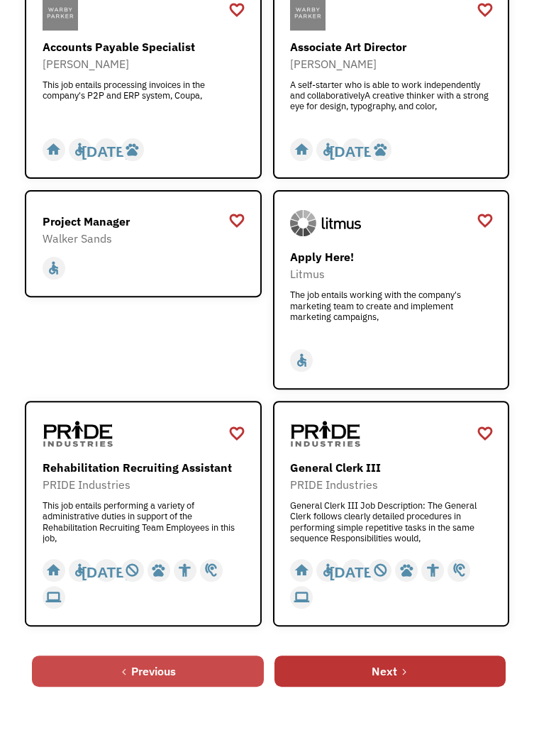
click at [194, 686] on link "Previous" at bounding box center [147, 670] width 231 height 31
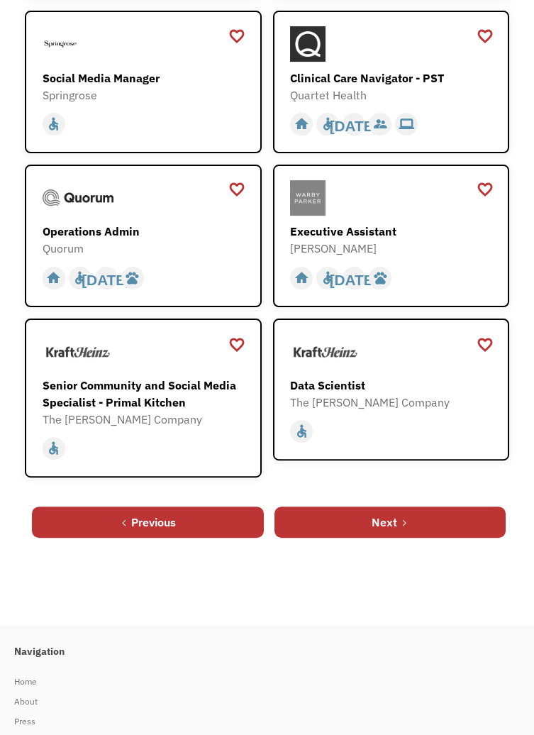
scroll to position [769, 0]
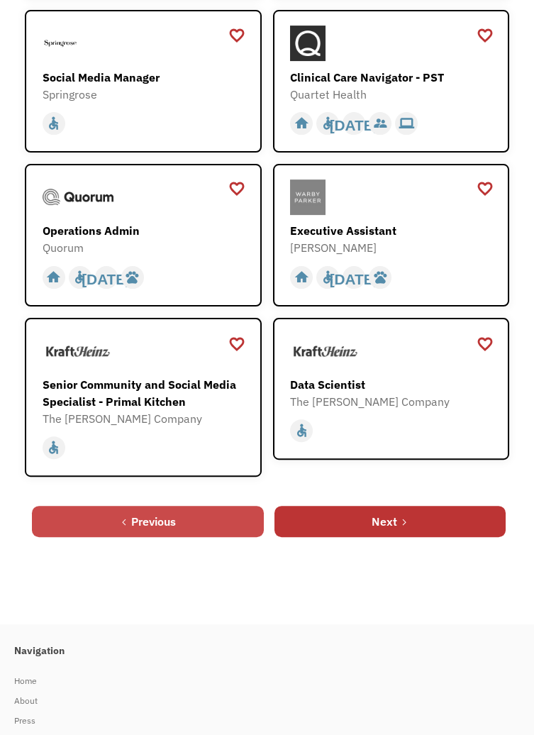
click at [189, 537] on link "Previous" at bounding box center [147, 521] width 231 height 31
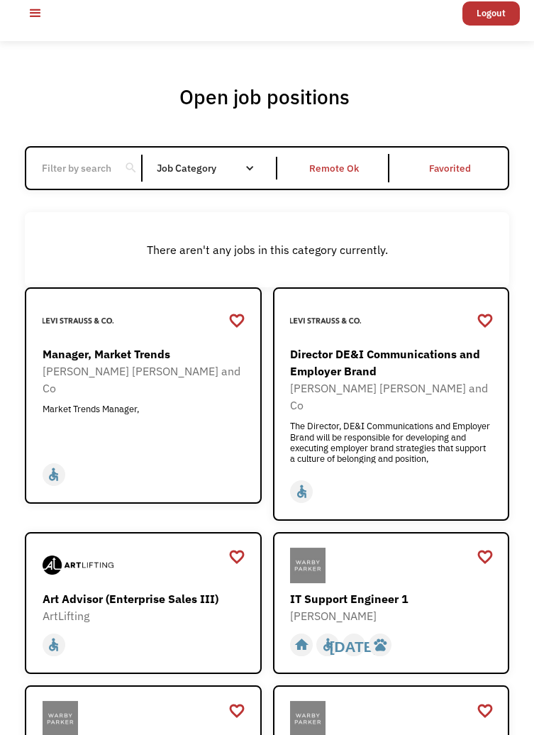
scroll to position [15, 0]
click at [352, 182] on div "Remote Ok" at bounding box center [335, 167] width 110 height 28
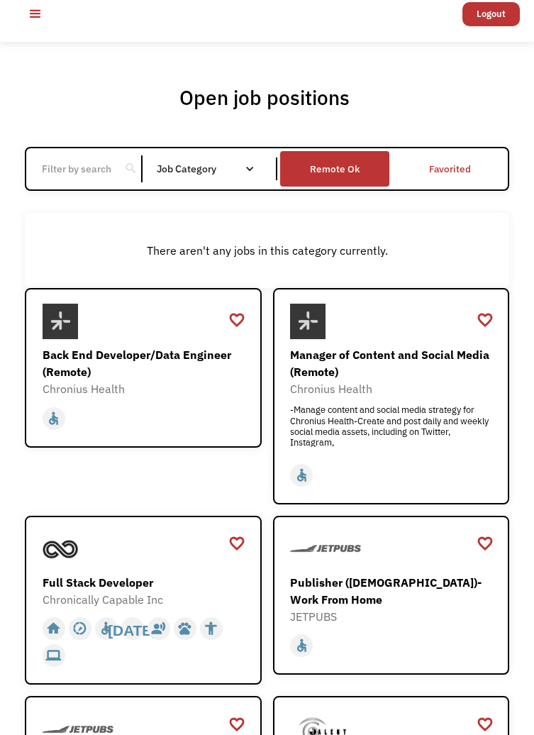
scroll to position [0, 0]
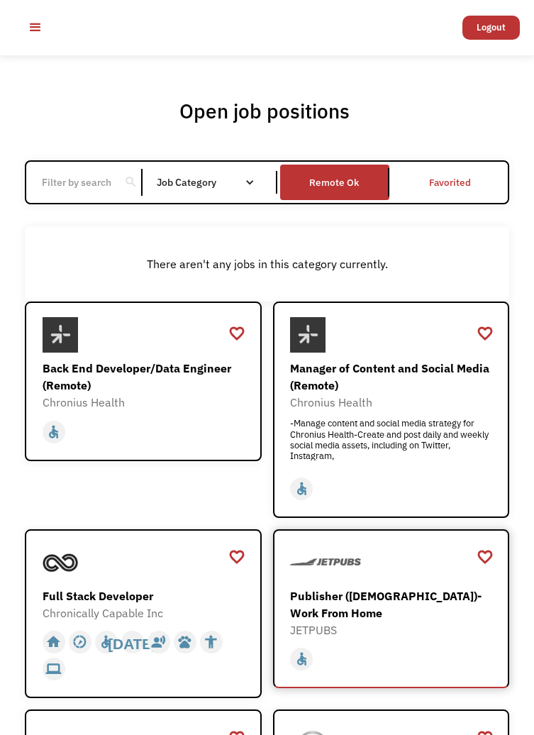
click at [459, 617] on div "Publisher (Independent Contractor)- Work From Home" at bounding box center [390, 604] width 201 height 34
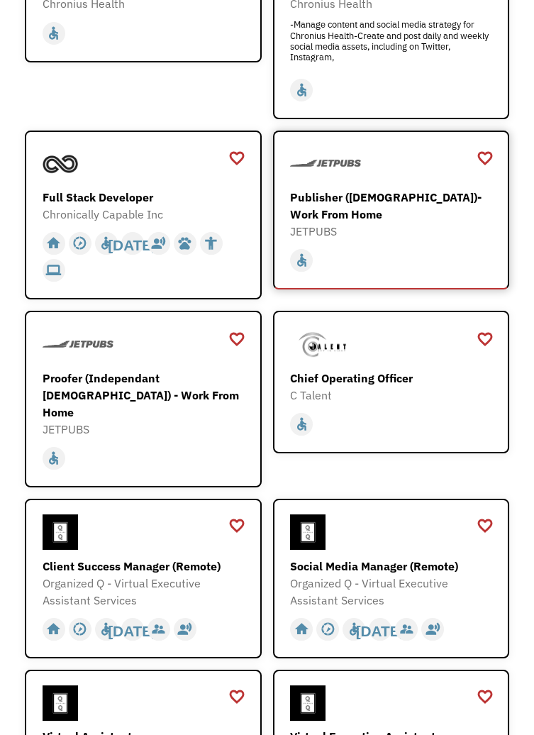
scroll to position [384, 0]
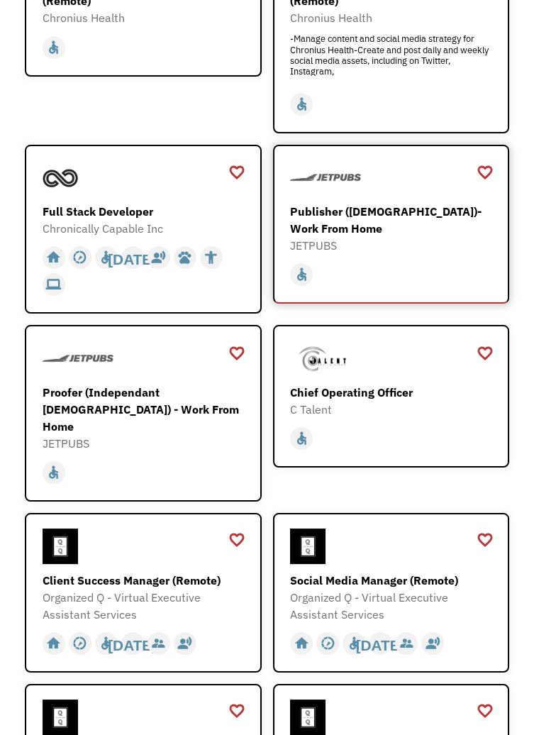
click at [450, 226] on div "Publisher (Independent Contractor)- Work From Home" at bounding box center [390, 220] width 201 height 34
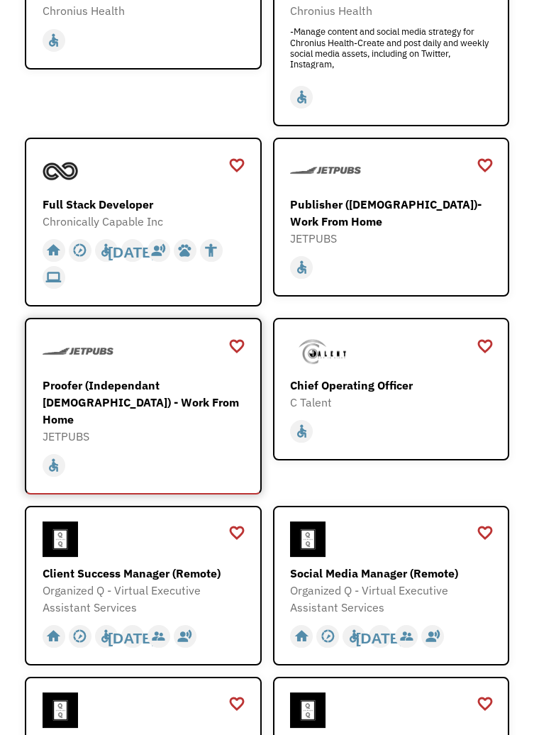
click at [169, 412] on div "Proofer (Independant Contractor) - Work From Home" at bounding box center [143, 402] width 201 height 51
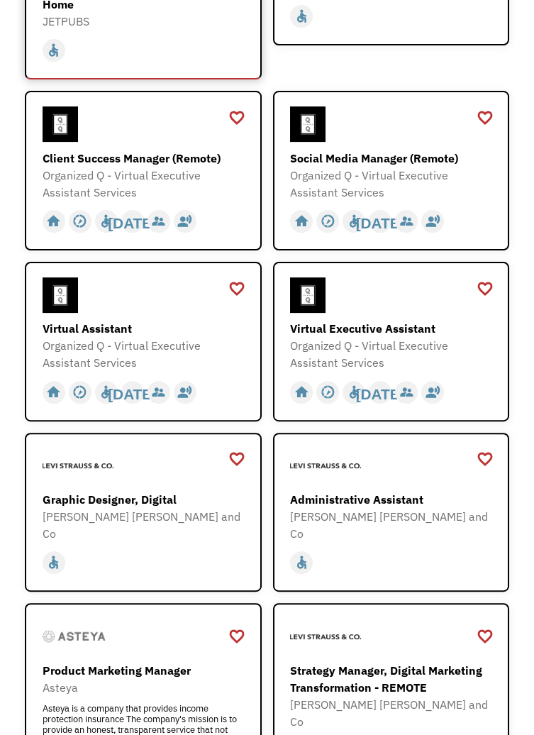
scroll to position [808, 0]
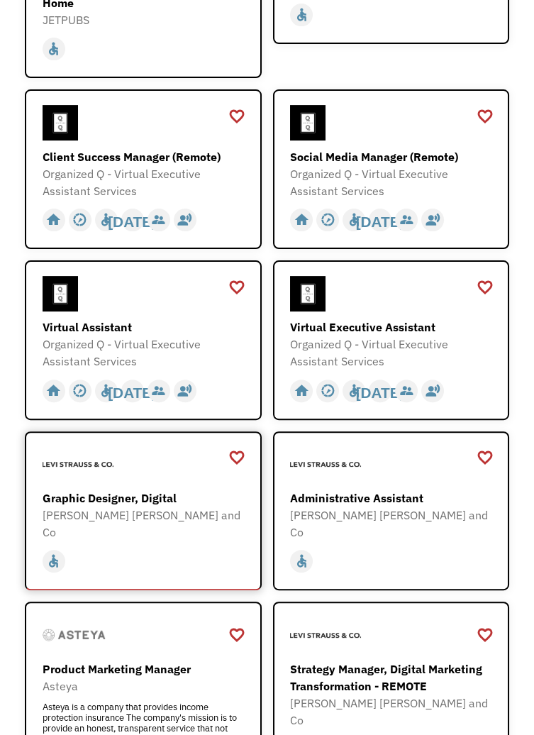
click at [143, 504] on div "Graphic Designer, Digital" at bounding box center [143, 497] width 201 height 17
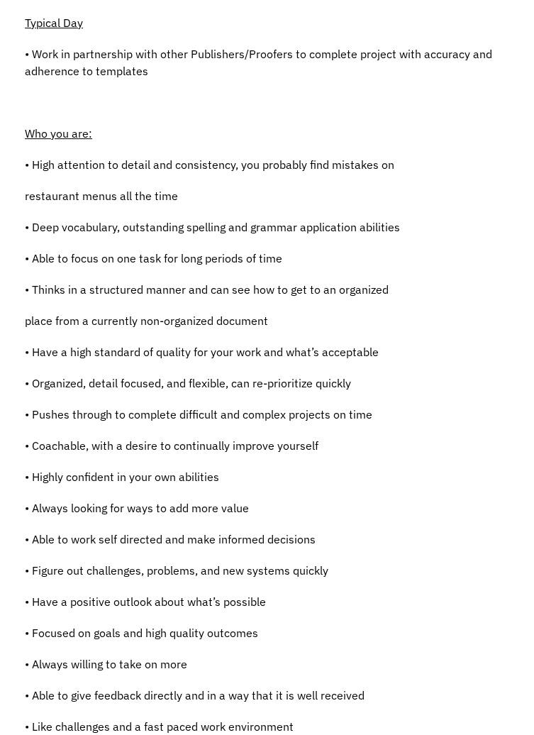
scroll to position [679, 0]
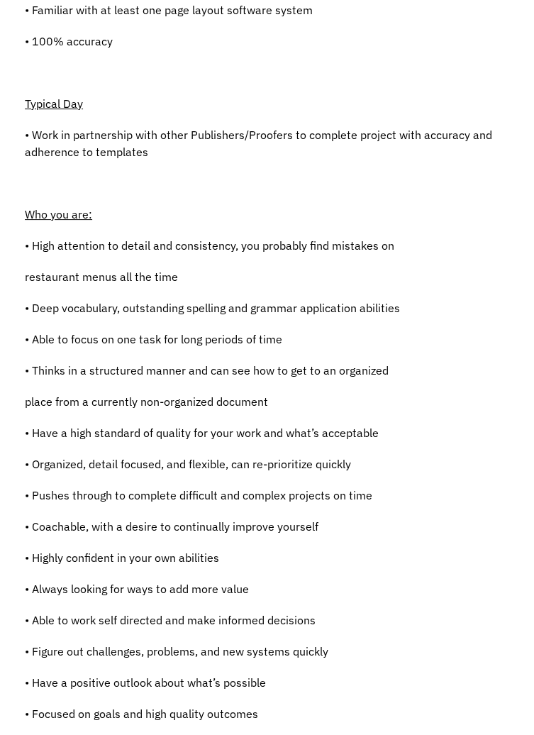
scroll to position [596, 0]
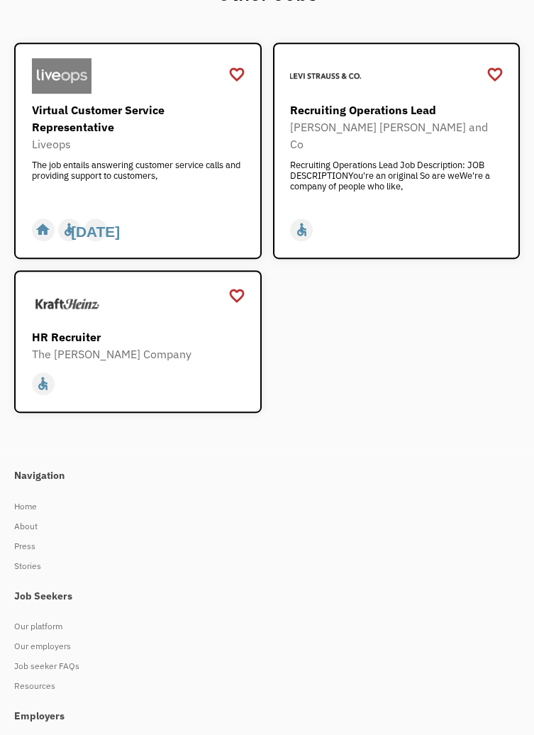
scroll to position [1539, 0]
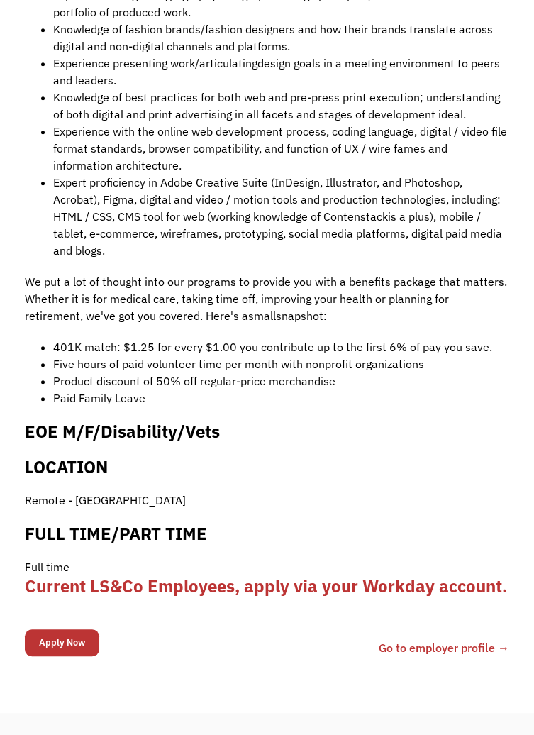
scroll to position [1316, 0]
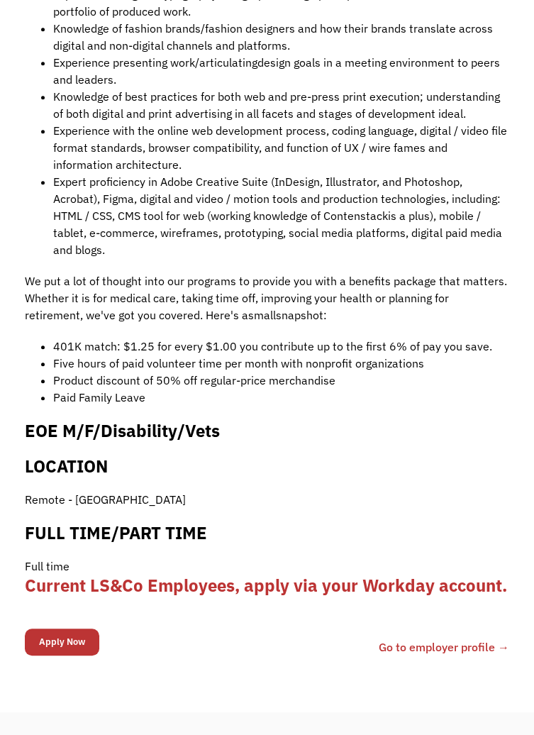
click at [479, 584] on b "Current LS&Co Employees, apply via your Workday account." at bounding box center [266, 585] width 482 height 23
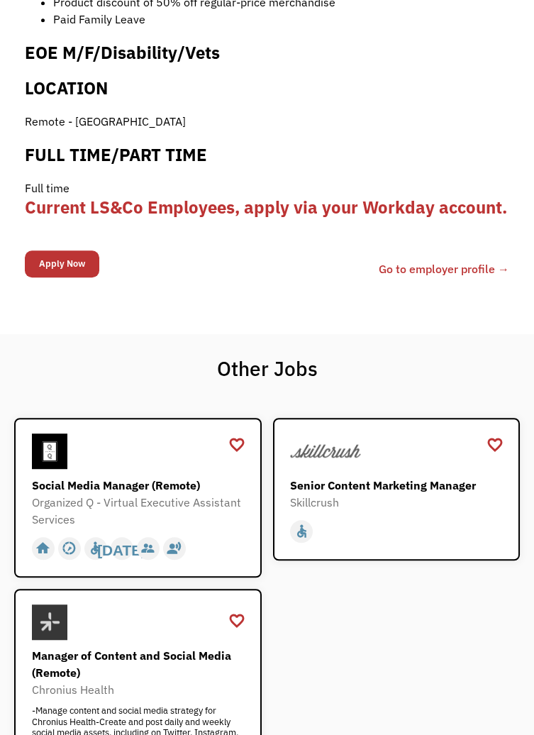
scroll to position [1692, 0]
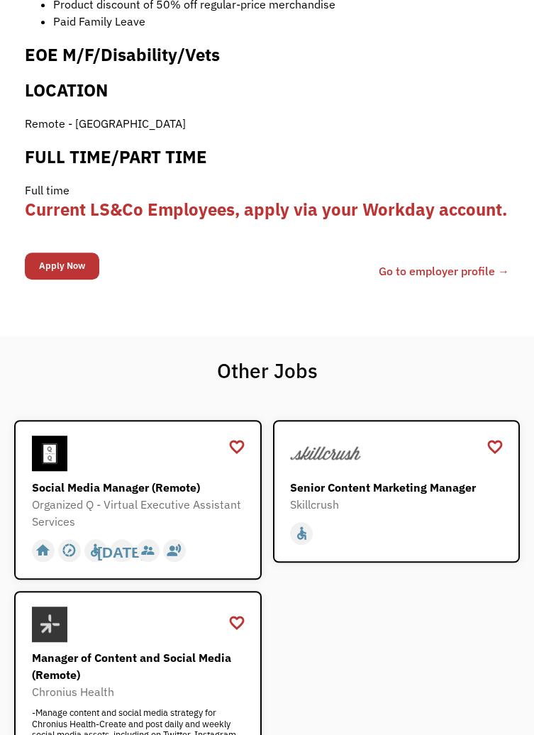
click at [447, 274] on link "Go to employer profile →" at bounding box center [444, 270] width 130 height 17
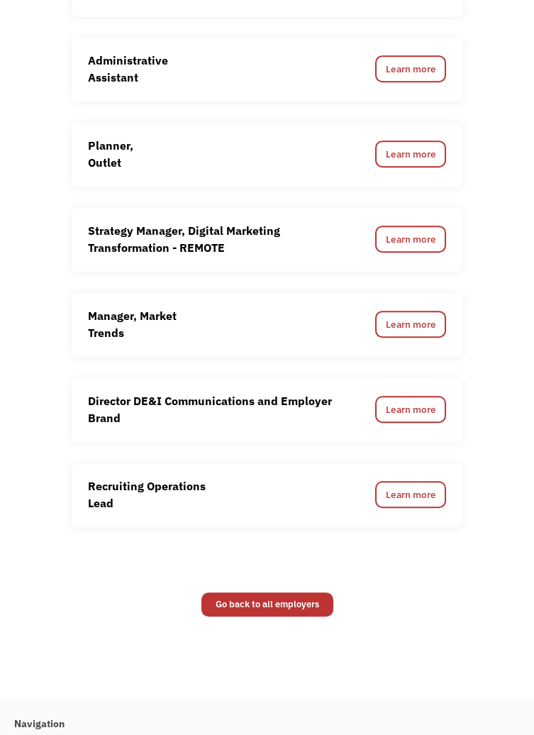
scroll to position [1400, 0]
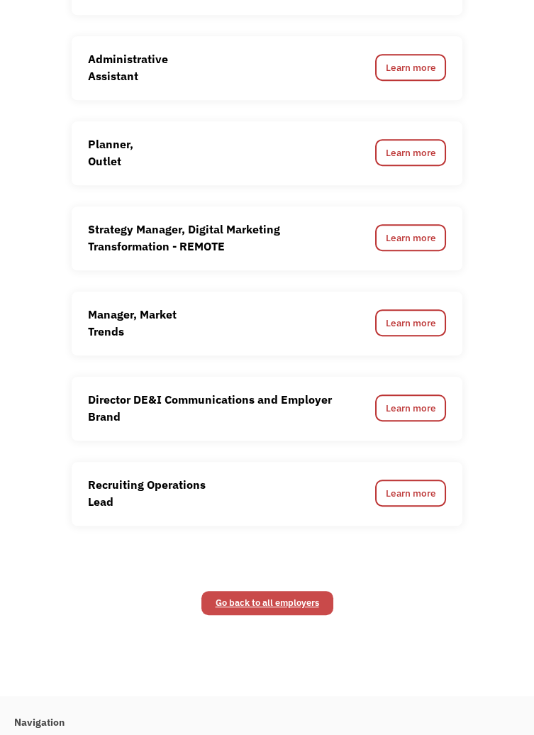
click at [321, 591] on link "Go back to all employers" at bounding box center [267, 603] width 132 height 24
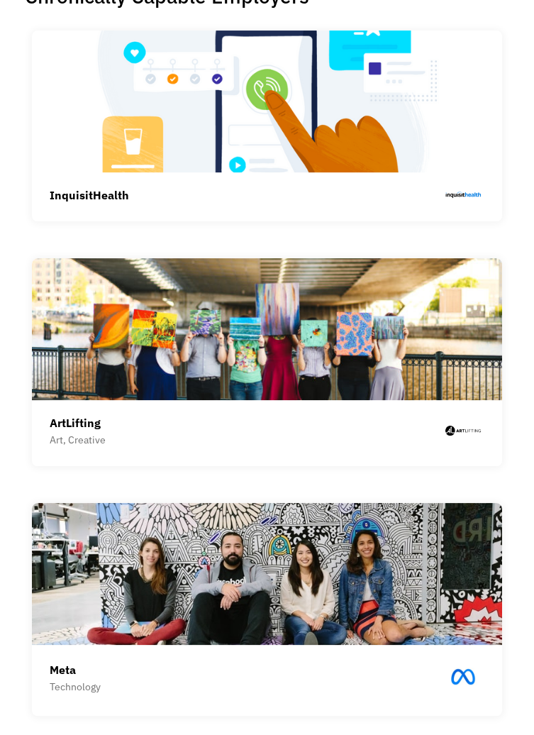
scroll to position [538, 0]
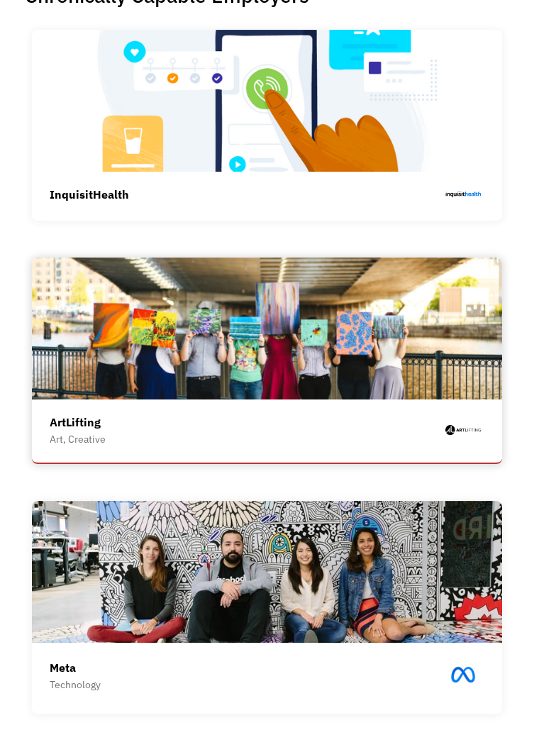
click at [329, 352] on img at bounding box center [267, 328] width 470 height 142
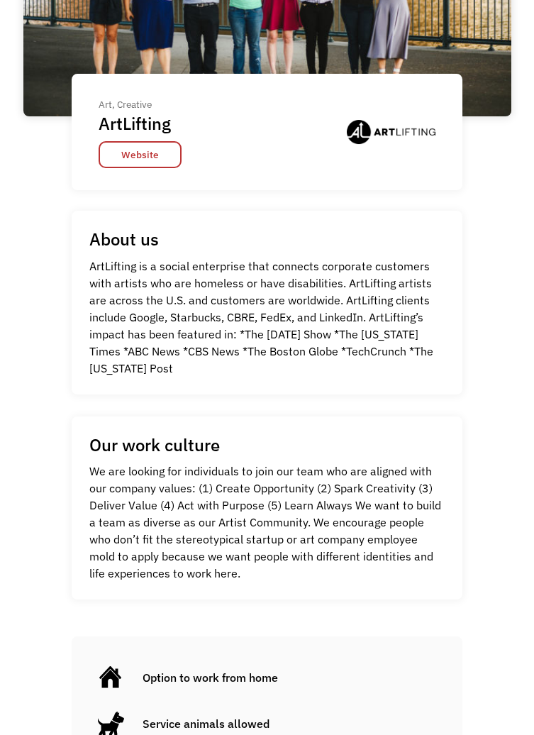
scroll to position [305, 0]
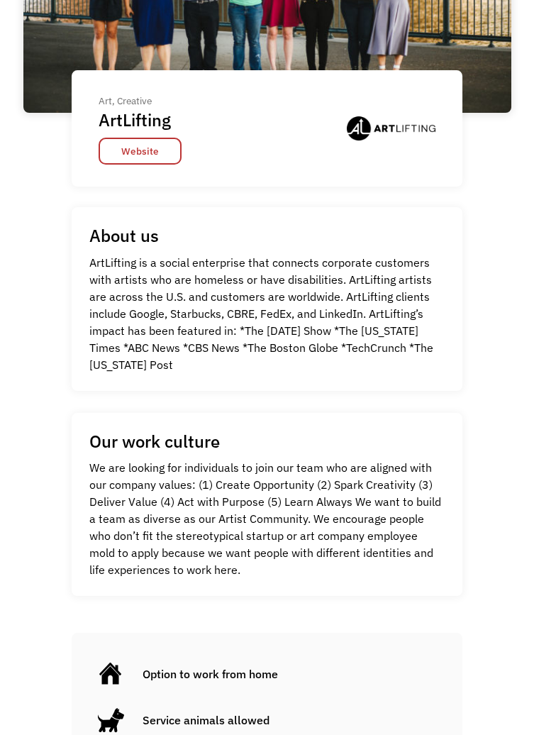
click at [530, 718] on div "Go Back Art, Creative ArtLifting Website Art, Creative ArtLifting Website About…" at bounding box center [267, 413] width 534 height 1253
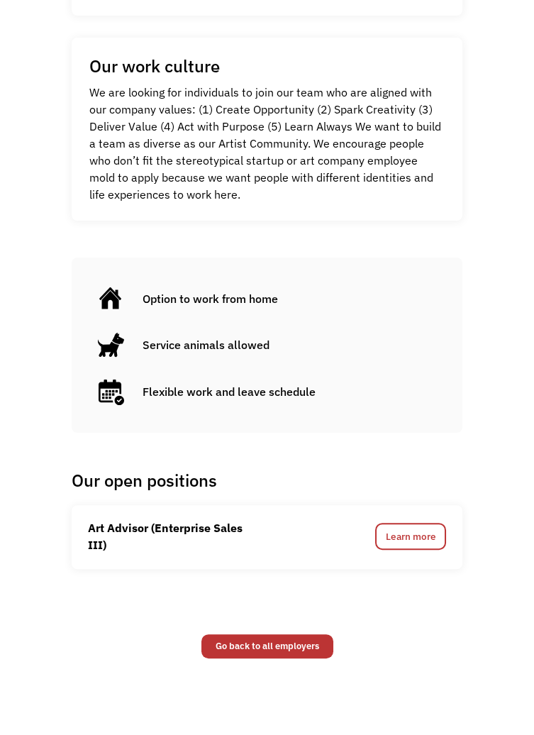
scroll to position [681, 0]
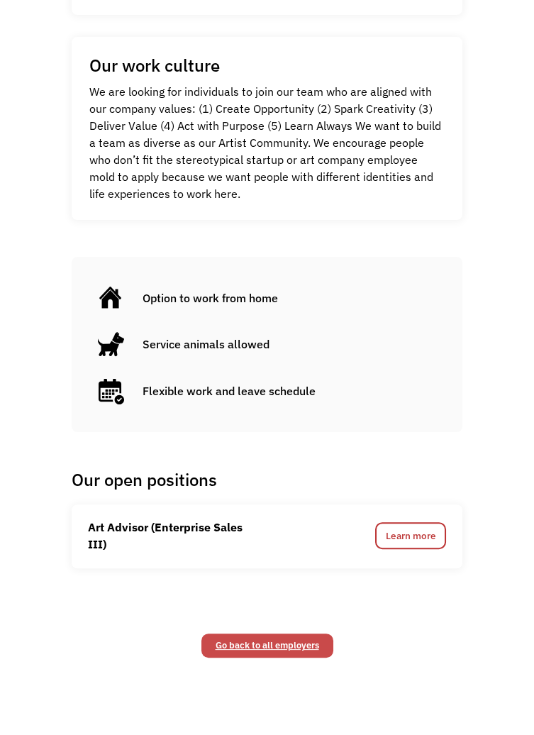
click at [303, 657] on link "Go back to all employers" at bounding box center [267, 645] width 132 height 24
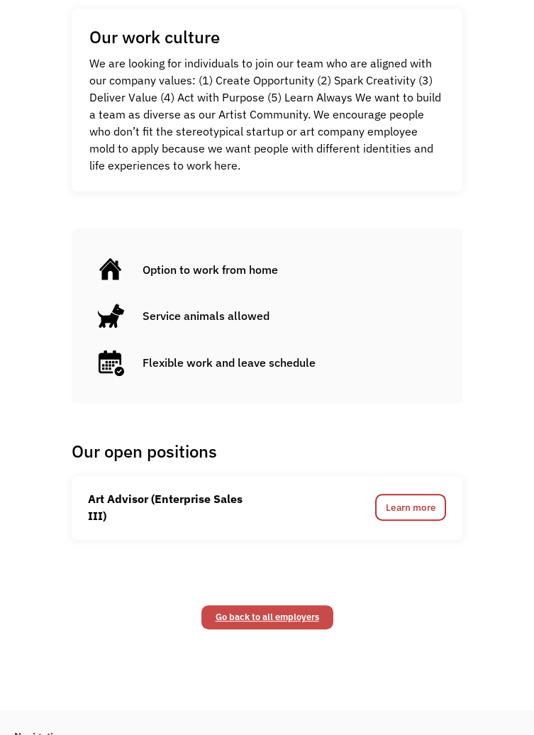
scroll to position [737, 0]
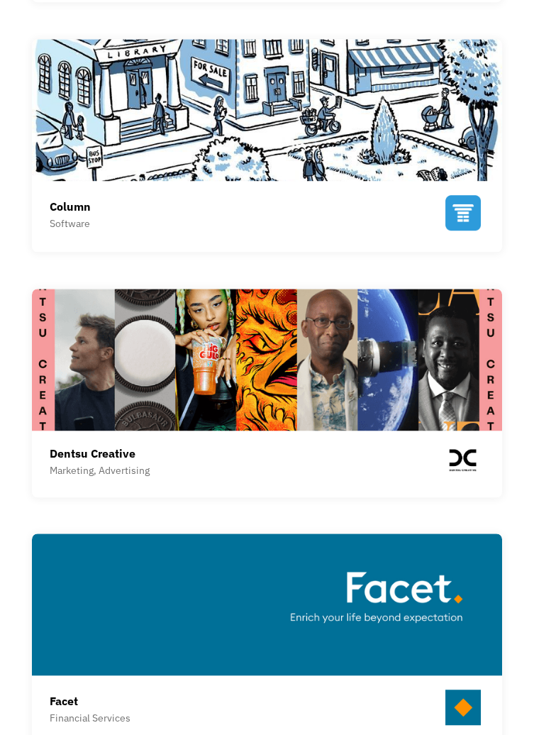
scroll to position [1745, 0]
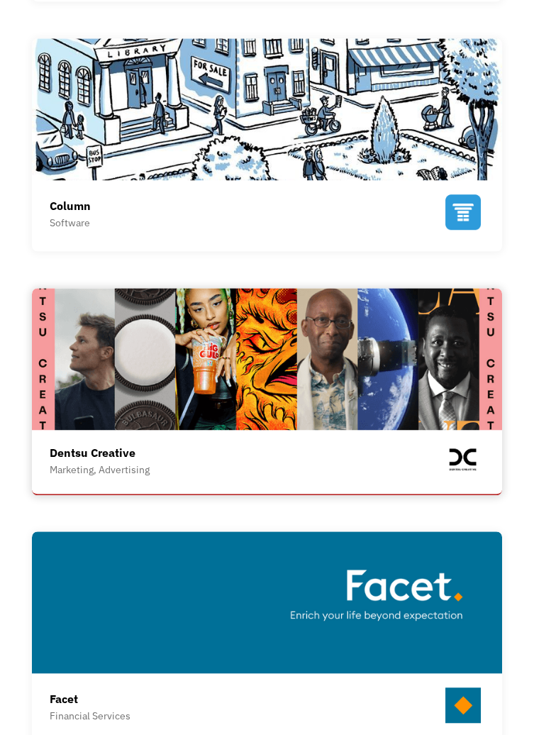
click at [370, 428] on img at bounding box center [267, 359] width 470 height 142
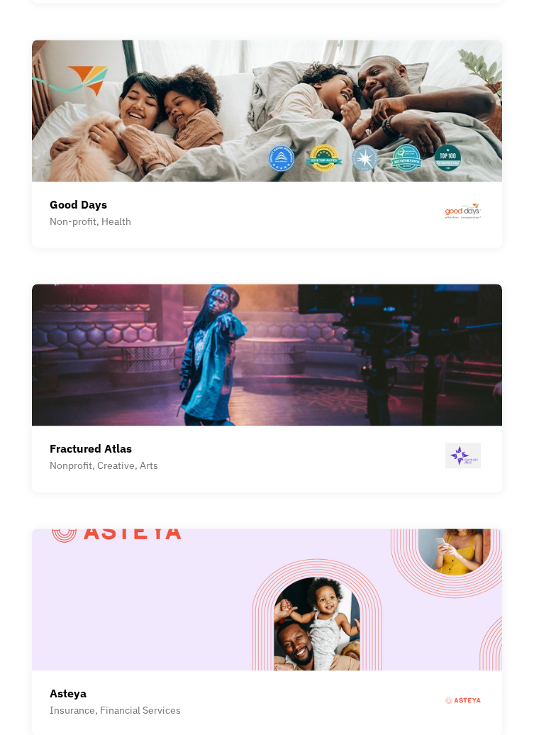
scroll to position [10640, 0]
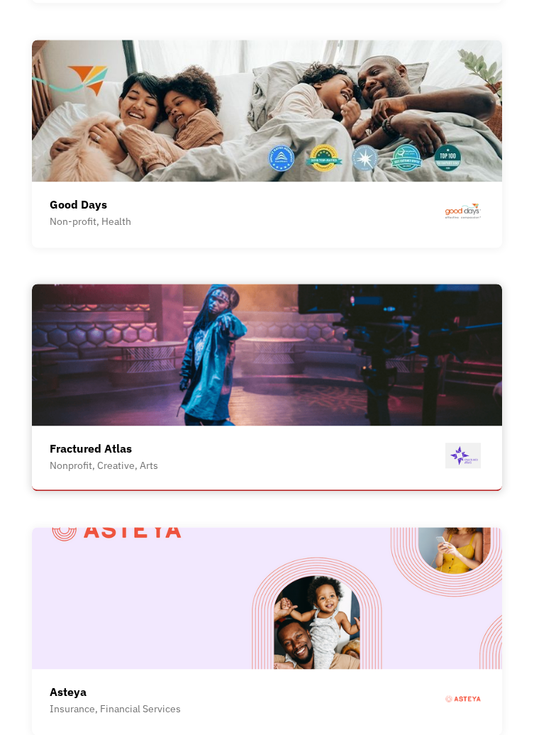
click at [372, 425] on img at bounding box center [267, 355] width 470 height 142
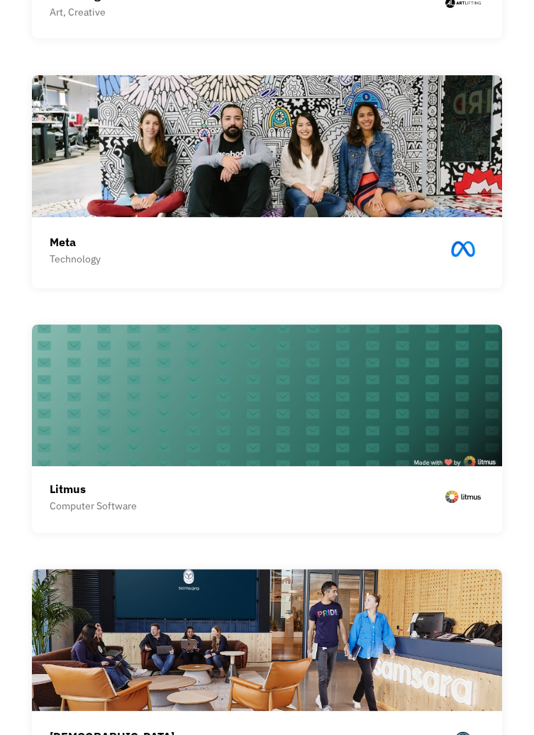
scroll to position [0, 0]
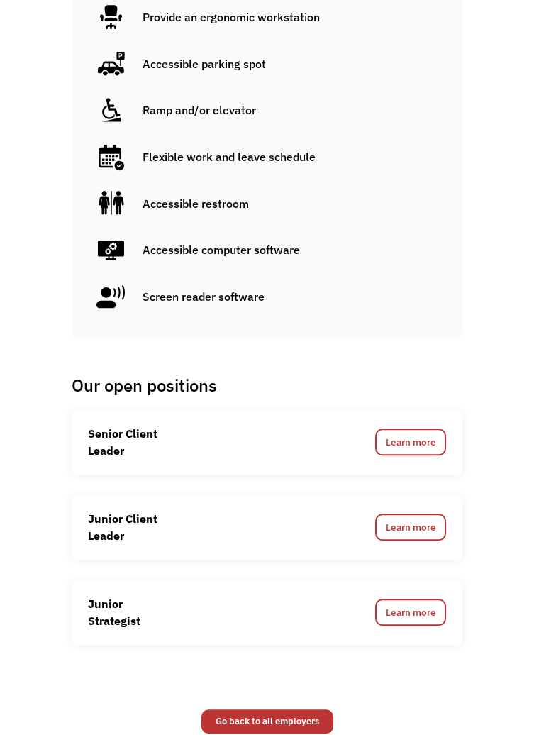
scroll to position [1885, 0]
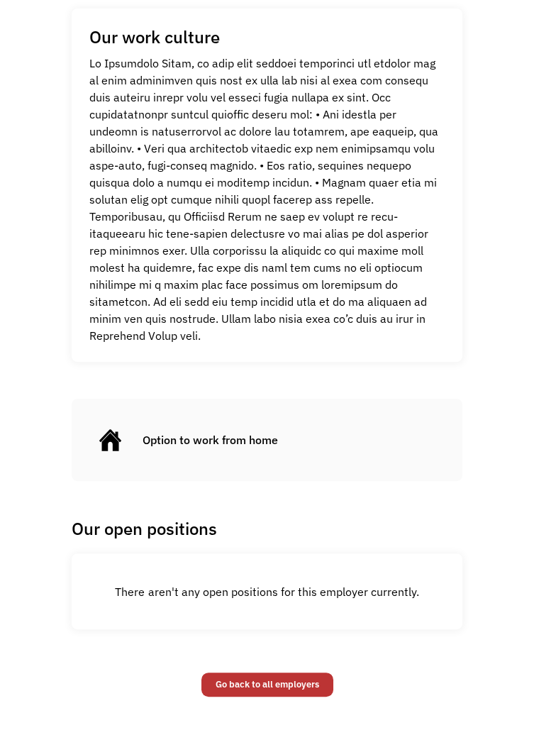
scroll to position [982, 0]
